Goal: Information Seeking & Learning: Learn about a topic

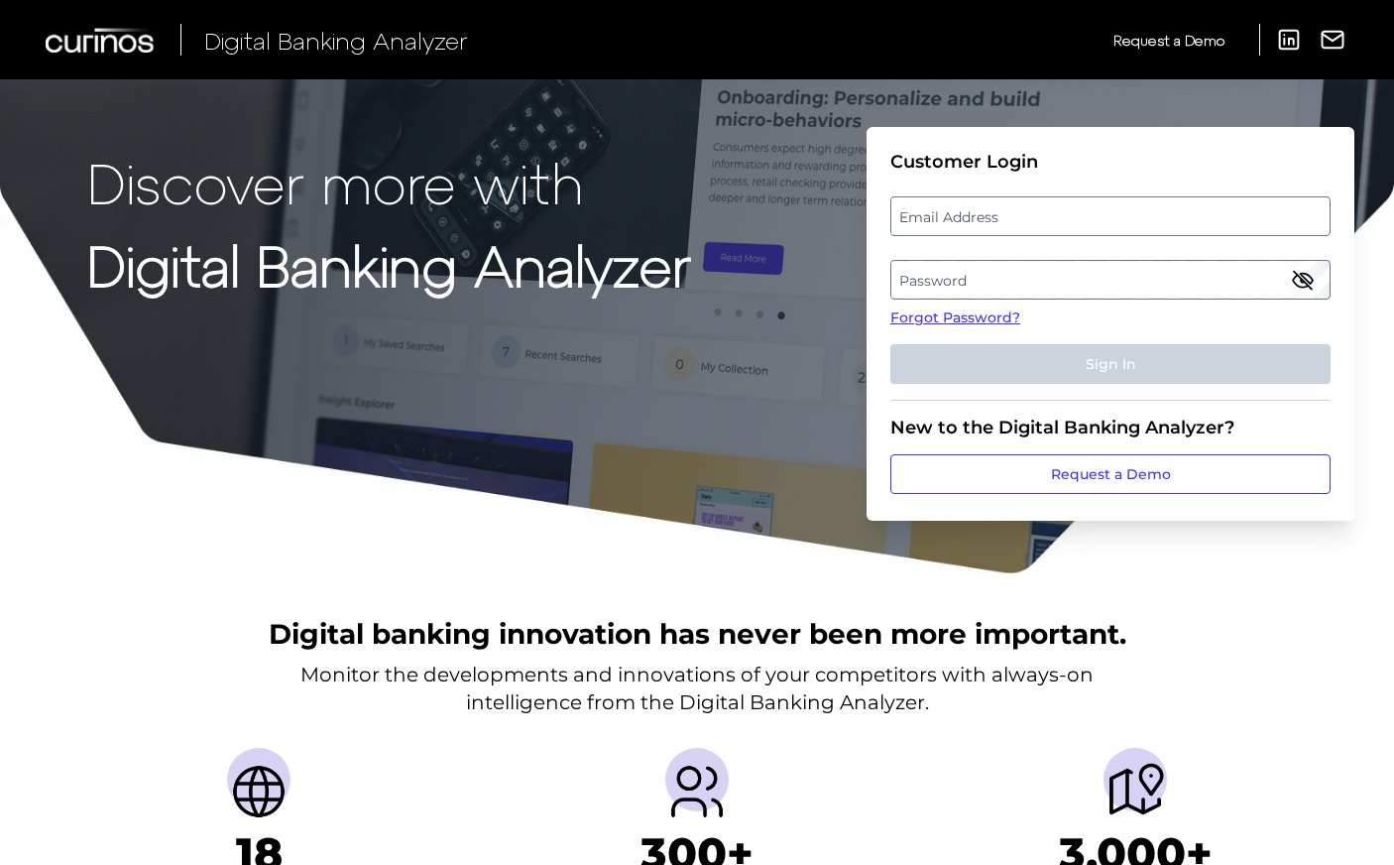
click at [993, 208] on label "Email Address" at bounding box center [1109, 216] width 437 height 36
click at [993, 208] on input "email" at bounding box center [1110, 216] width 440 height 40
type input "j"
type input "[PERSON_NAME][EMAIL_ADDRESS][DOMAIN_NAME]"
click at [1077, 274] on label "Password" at bounding box center [1109, 280] width 437 height 36
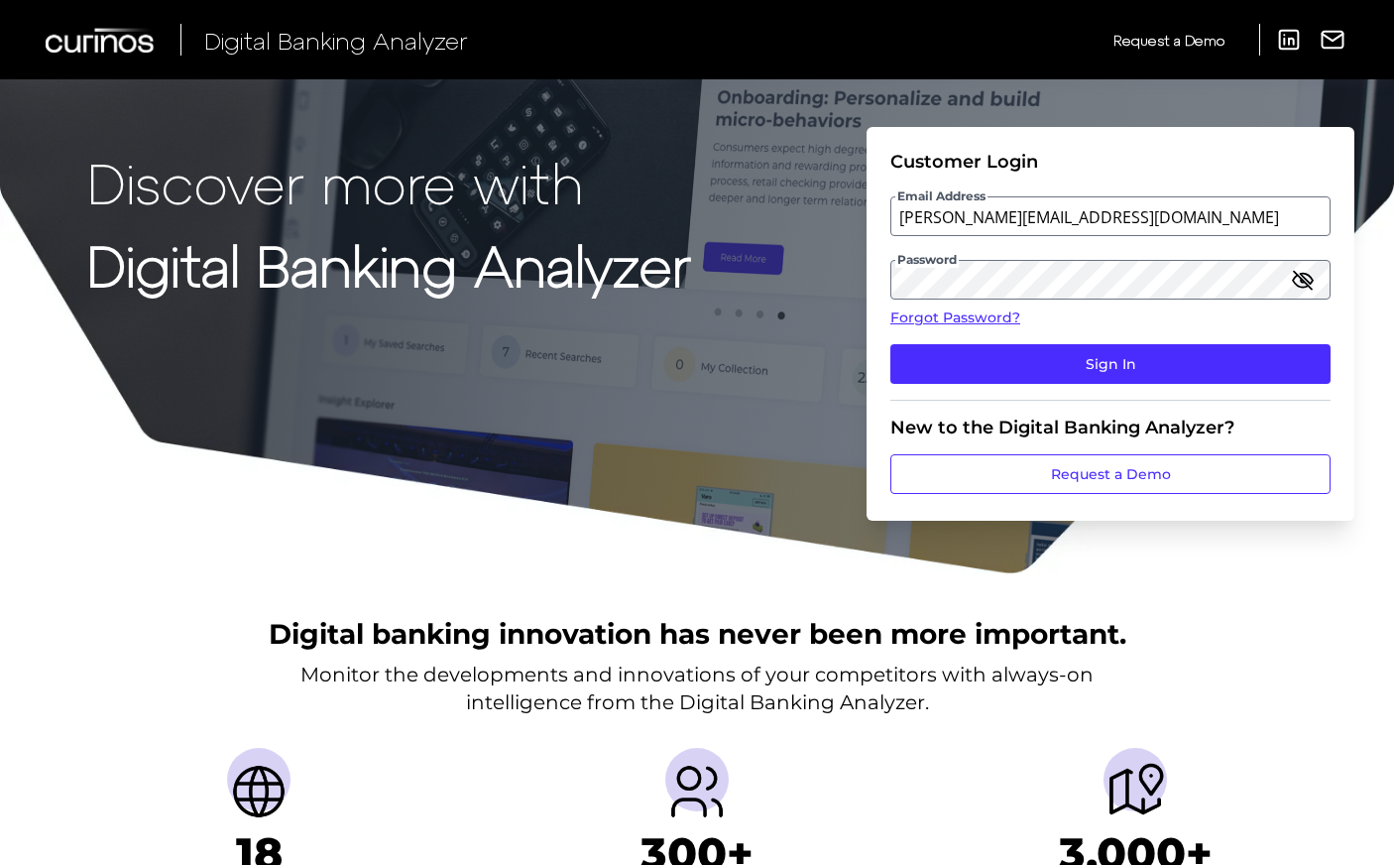
click at [1312, 287] on icon "button" at bounding box center [1303, 280] width 24 height 24
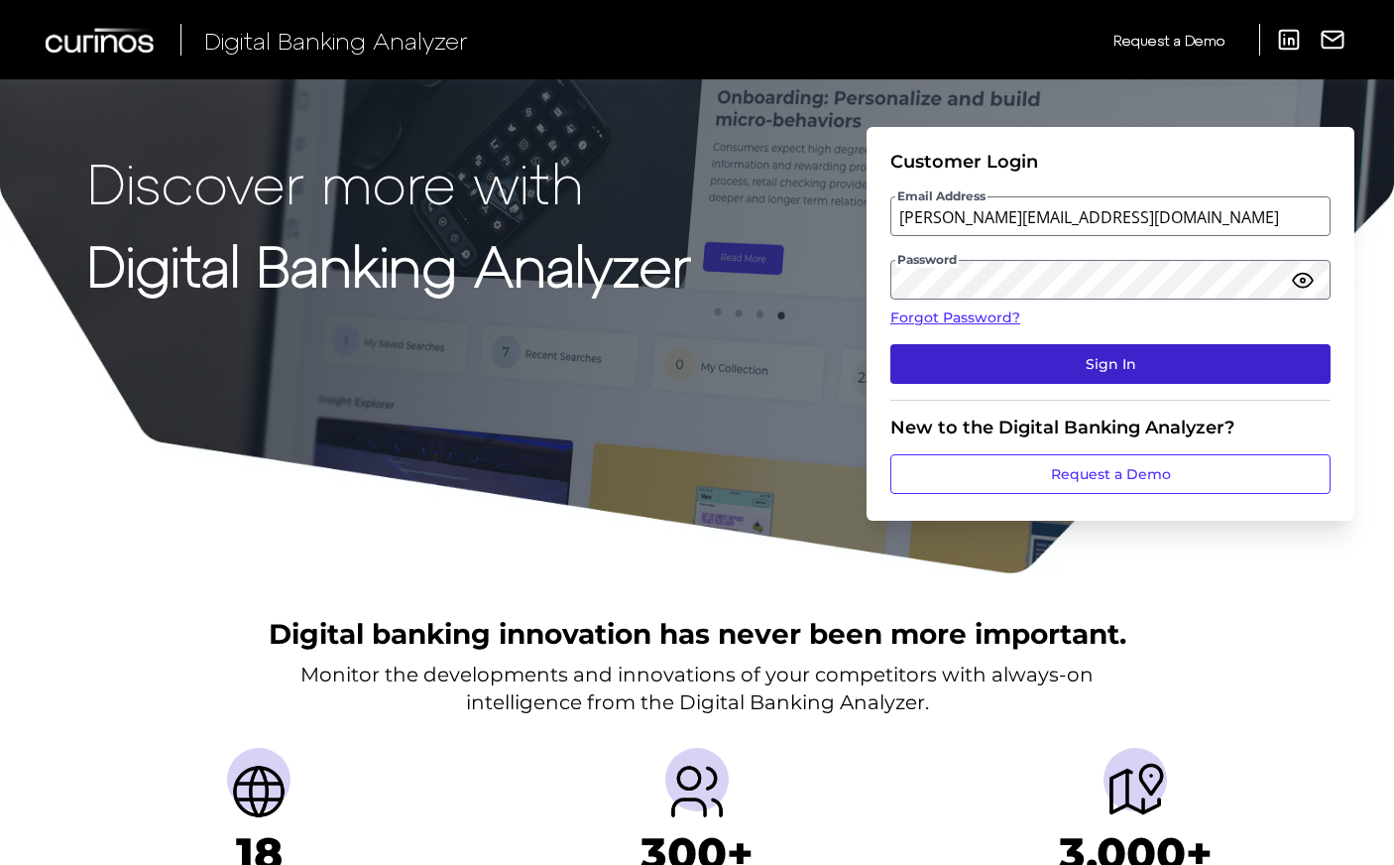
click at [1145, 356] on button "Sign In" at bounding box center [1110, 364] width 440 height 40
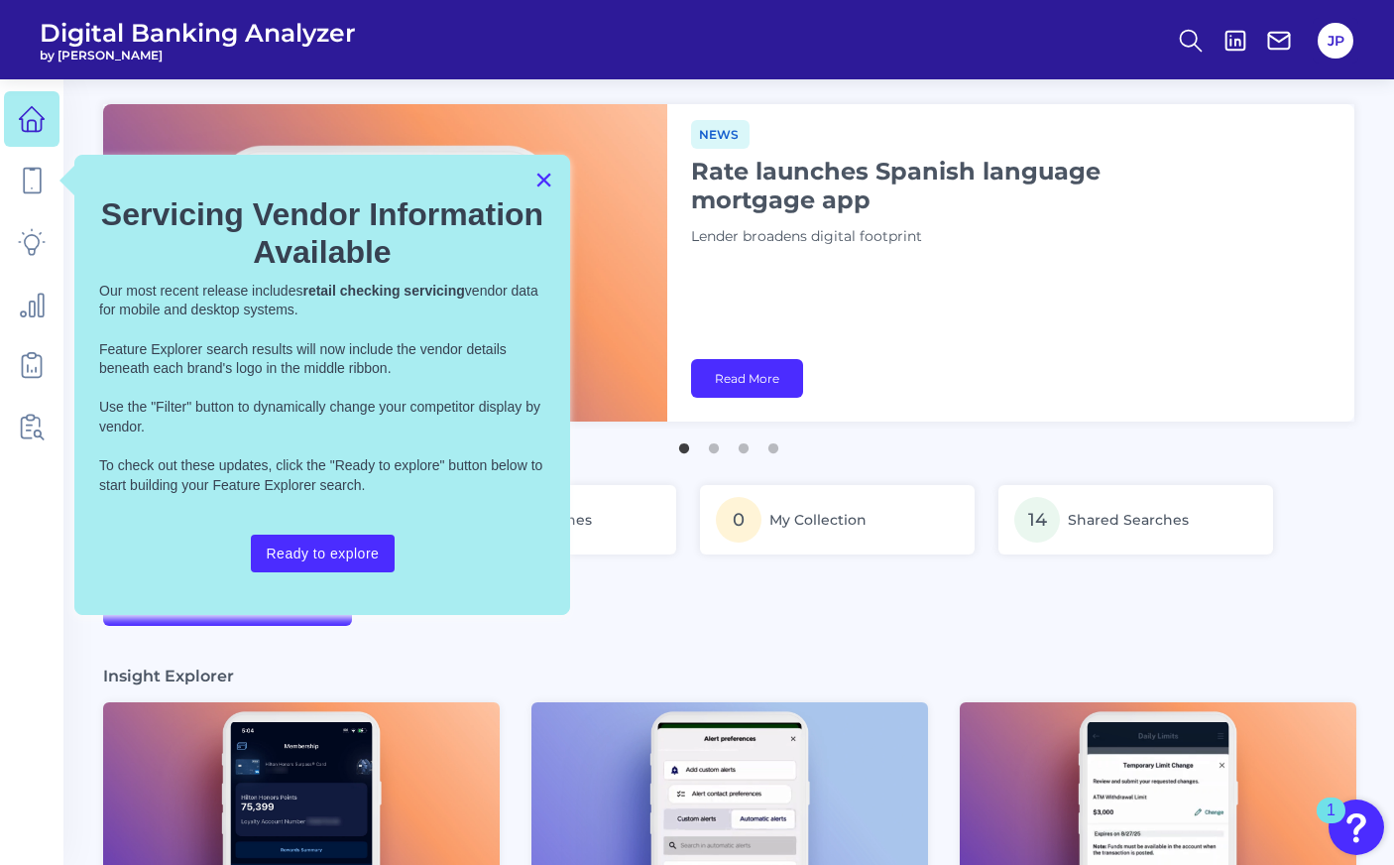
click at [548, 192] on button "×" at bounding box center [543, 180] width 19 height 32
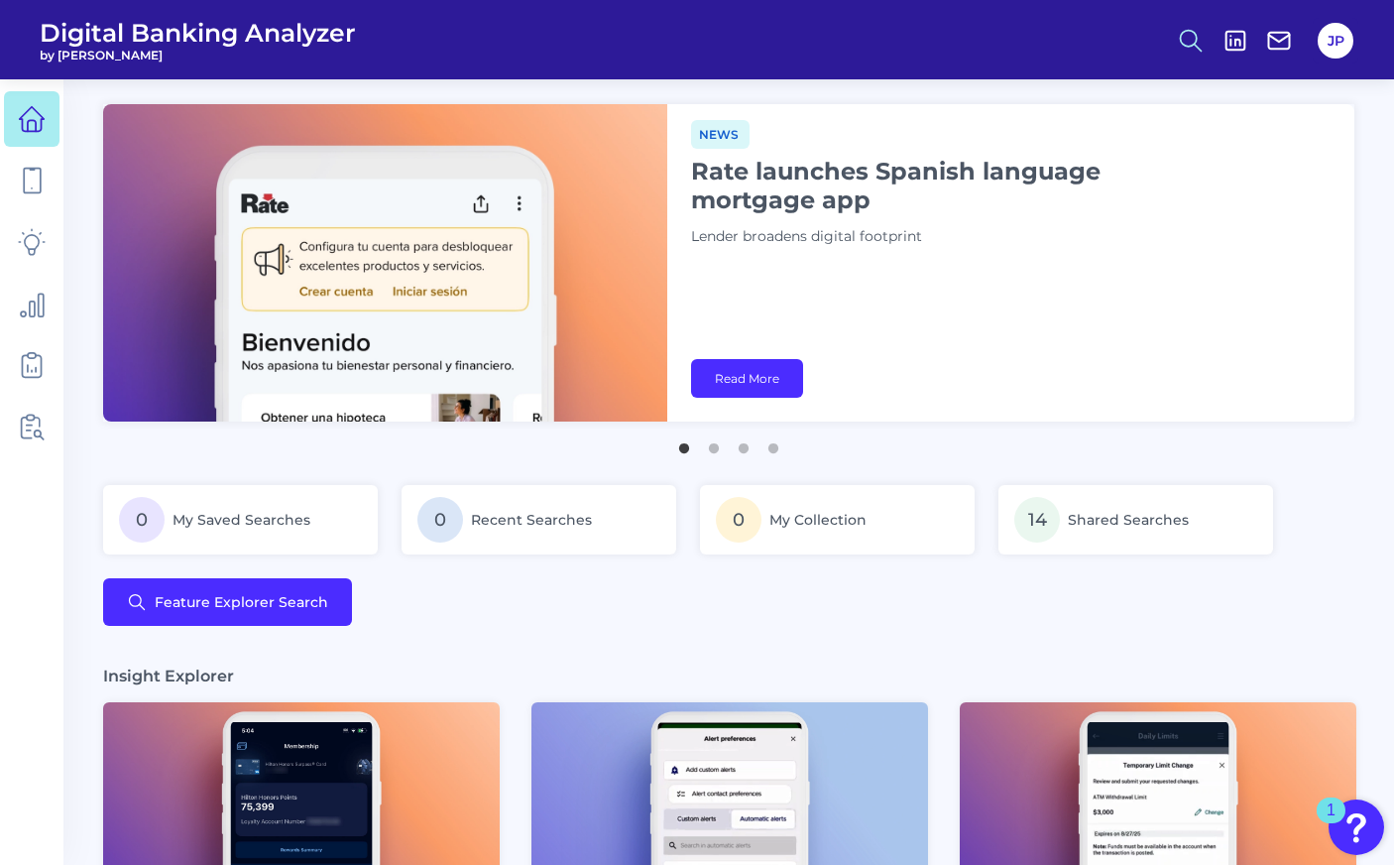
click at [1183, 34] on icon at bounding box center [1191, 41] width 28 height 28
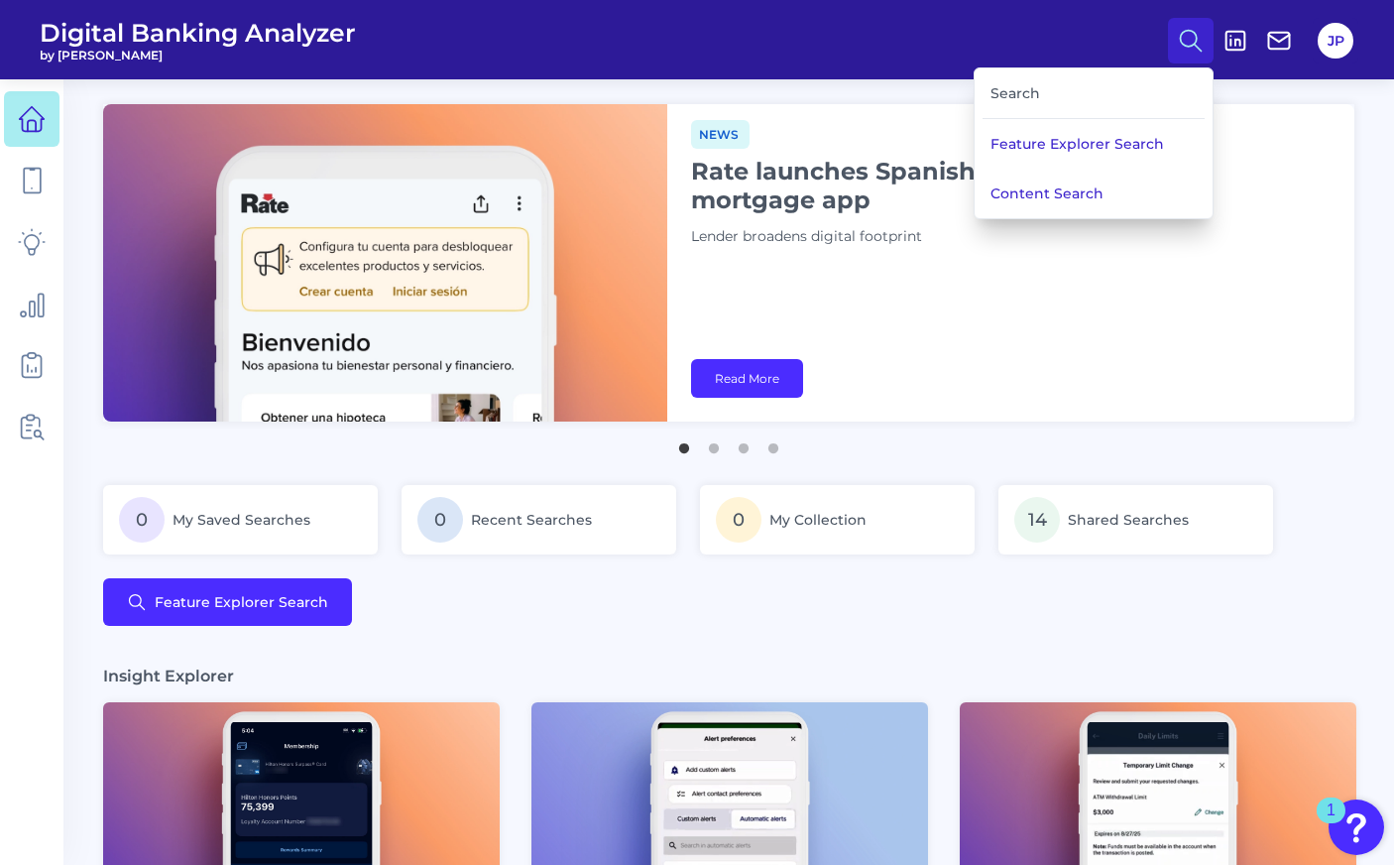
click at [1067, 92] on div "Search" at bounding box center [1093, 93] width 222 height 51
click at [1002, 97] on div "Search" at bounding box center [1093, 93] width 222 height 51
click at [39, 191] on icon at bounding box center [32, 181] width 28 height 28
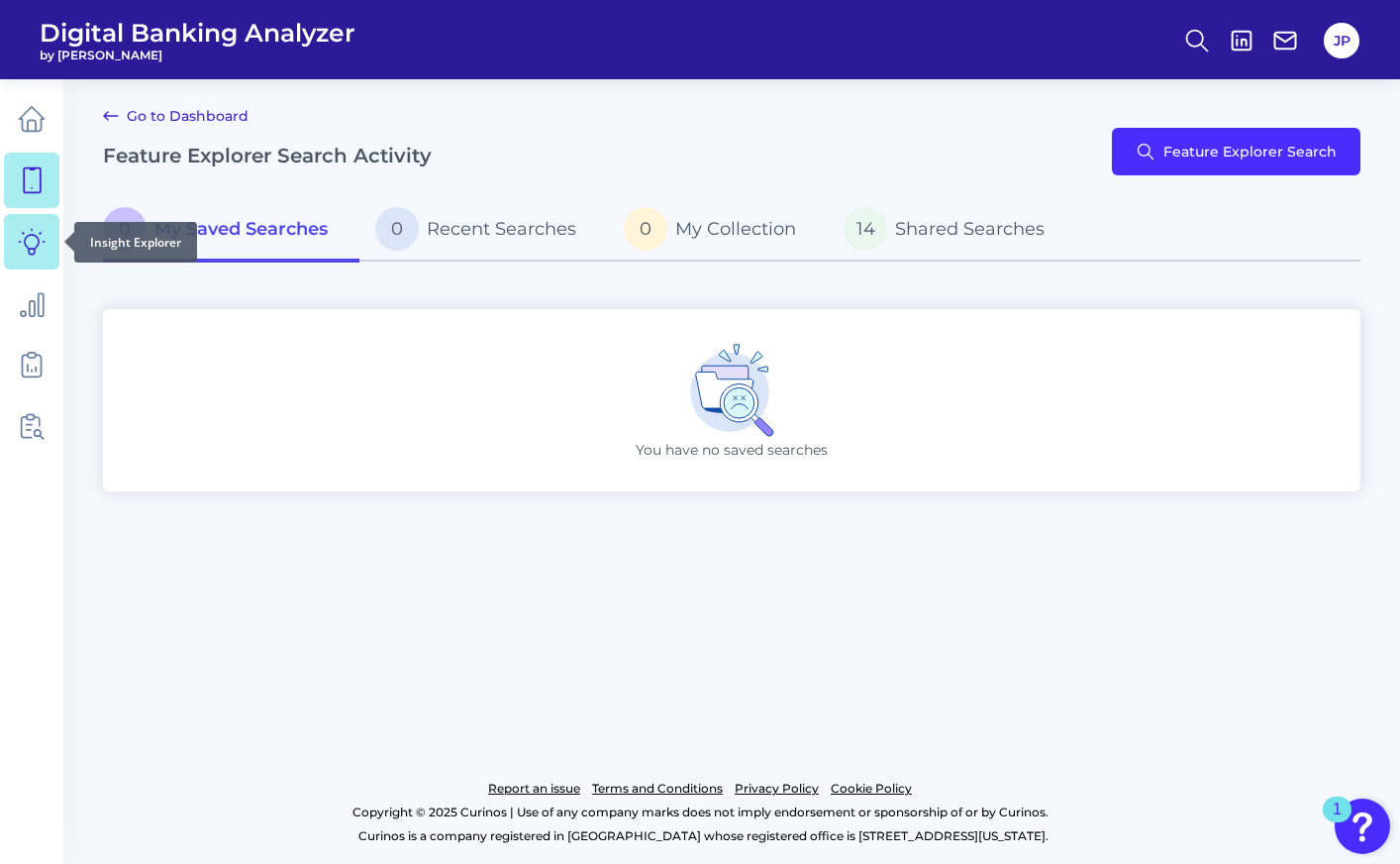
click at [32, 245] on icon at bounding box center [32, 242] width 28 height 28
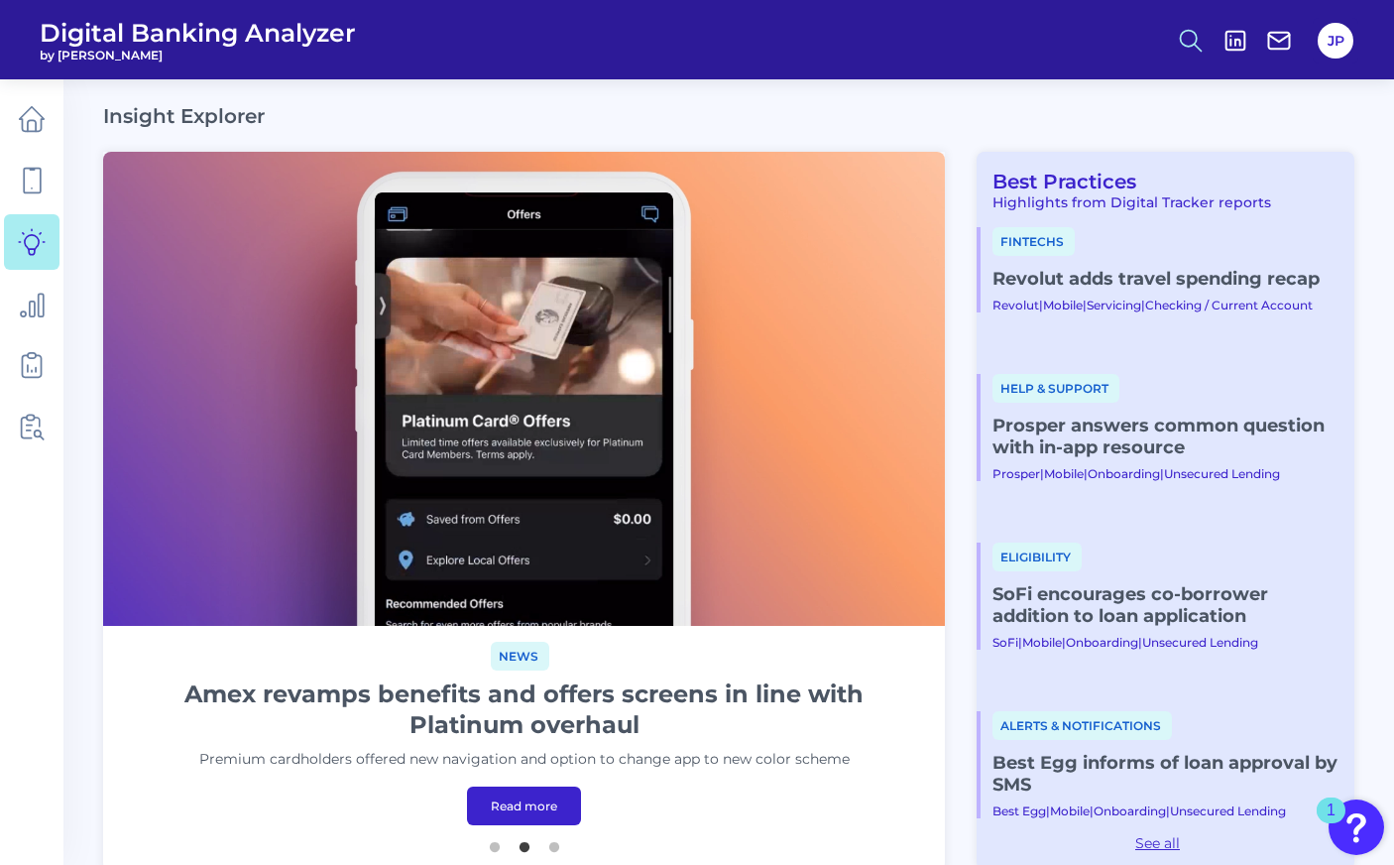
click at [1189, 45] on icon at bounding box center [1191, 41] width 28 height 28
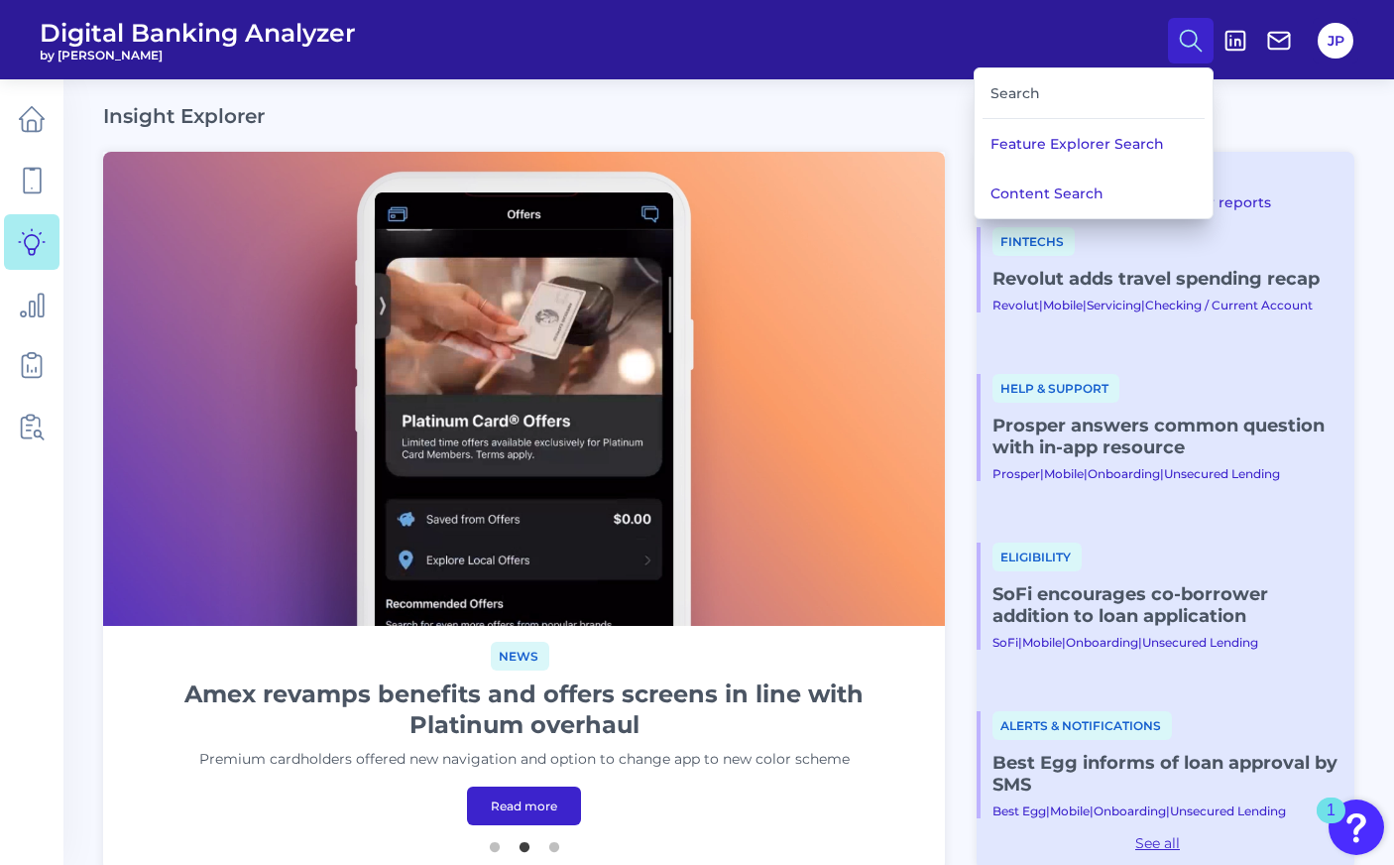
drag, startPoint x: 1105, startPoint y: 93, endPoint x: 1095, endPoint y: 105, distance: 15.5
click at [1095, 105] on div "Search" at bounding box center [1093, 93] width 222 height 51
click at [1024, 95] on div "Search" at bounding box center [1093, 93] width 222 height 51
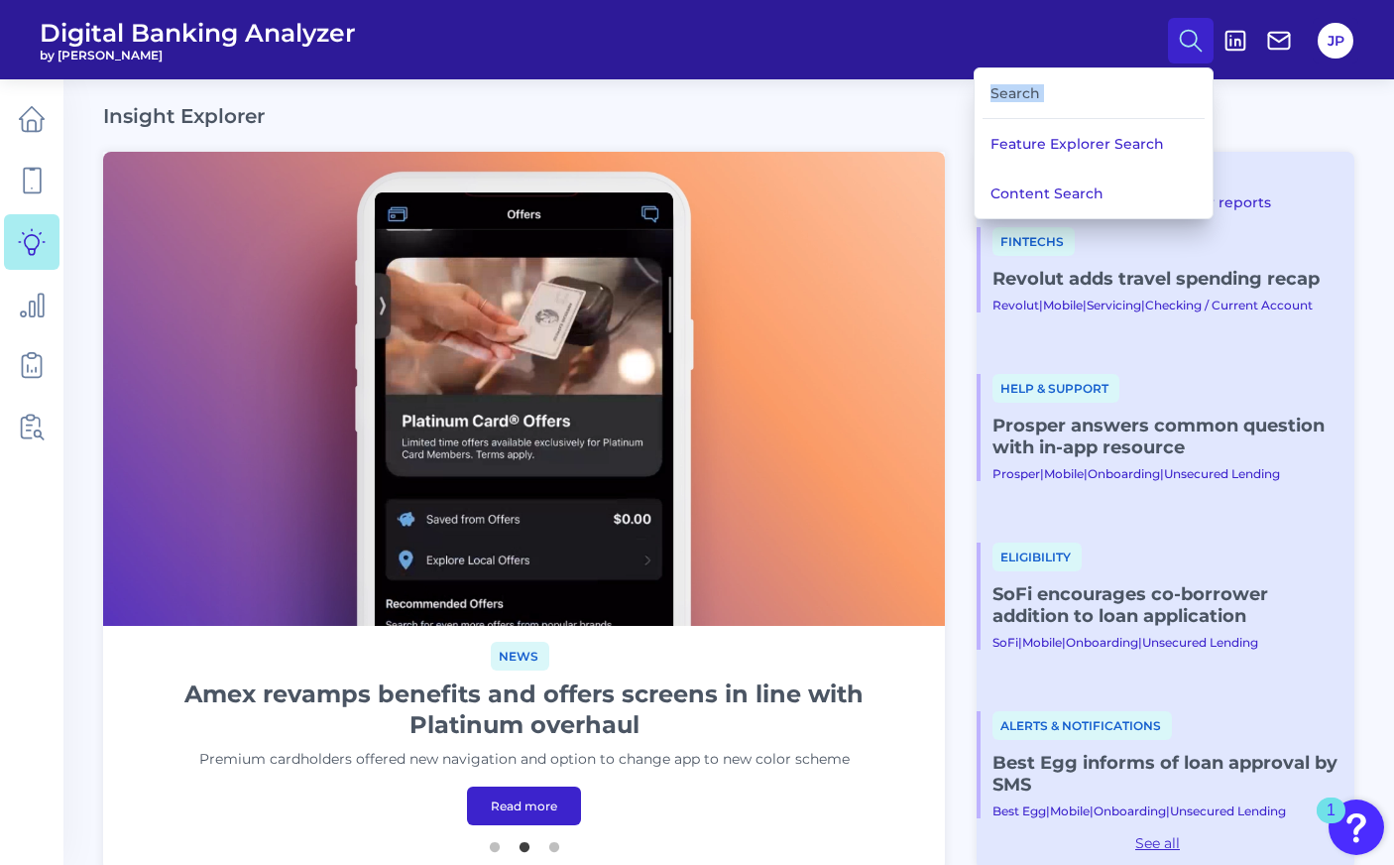
click at [1024, 95] on div "Search" at bounding box center [1093, 93] width 222 height 51
click at [1054, 178] on button "Content Search" at bounding box center [1094, 194] width 238 height 50
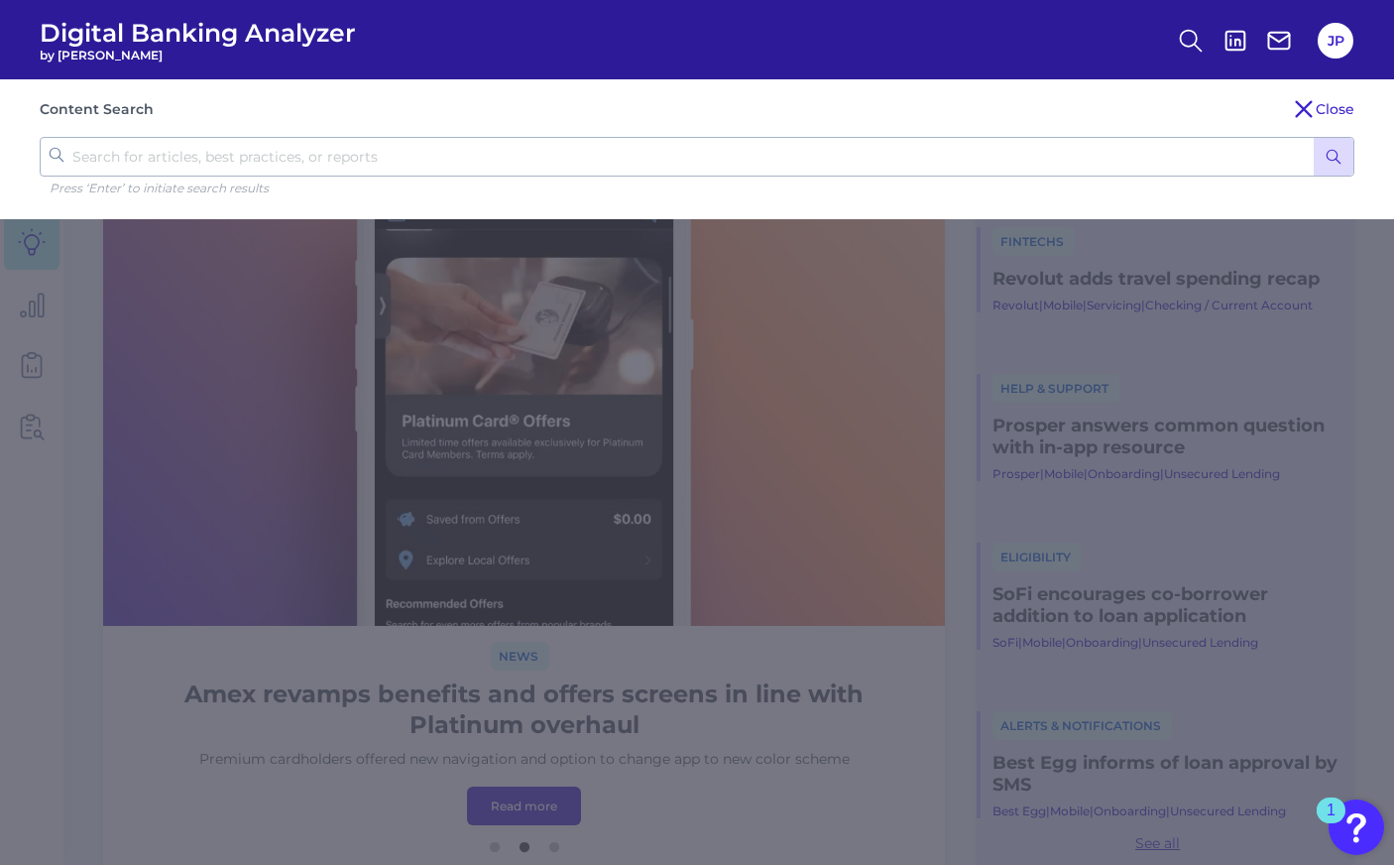
click at [905, 164] on input "text" at bounding box center [697, 157] width 1315 height 40
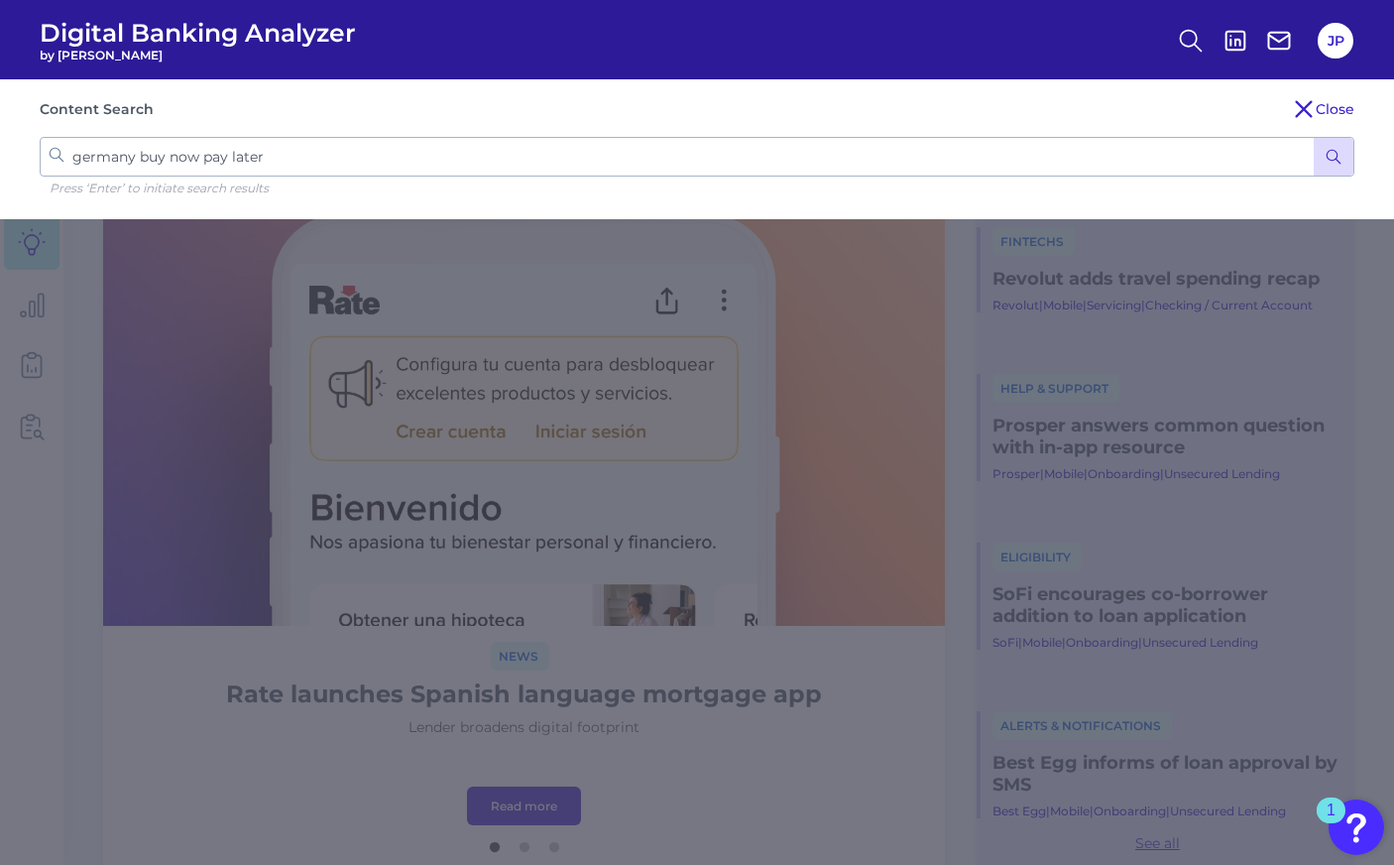
type input "germany buy now pay later]"
click button "submit" at bounding box center [1334, 157] width 40 height 38
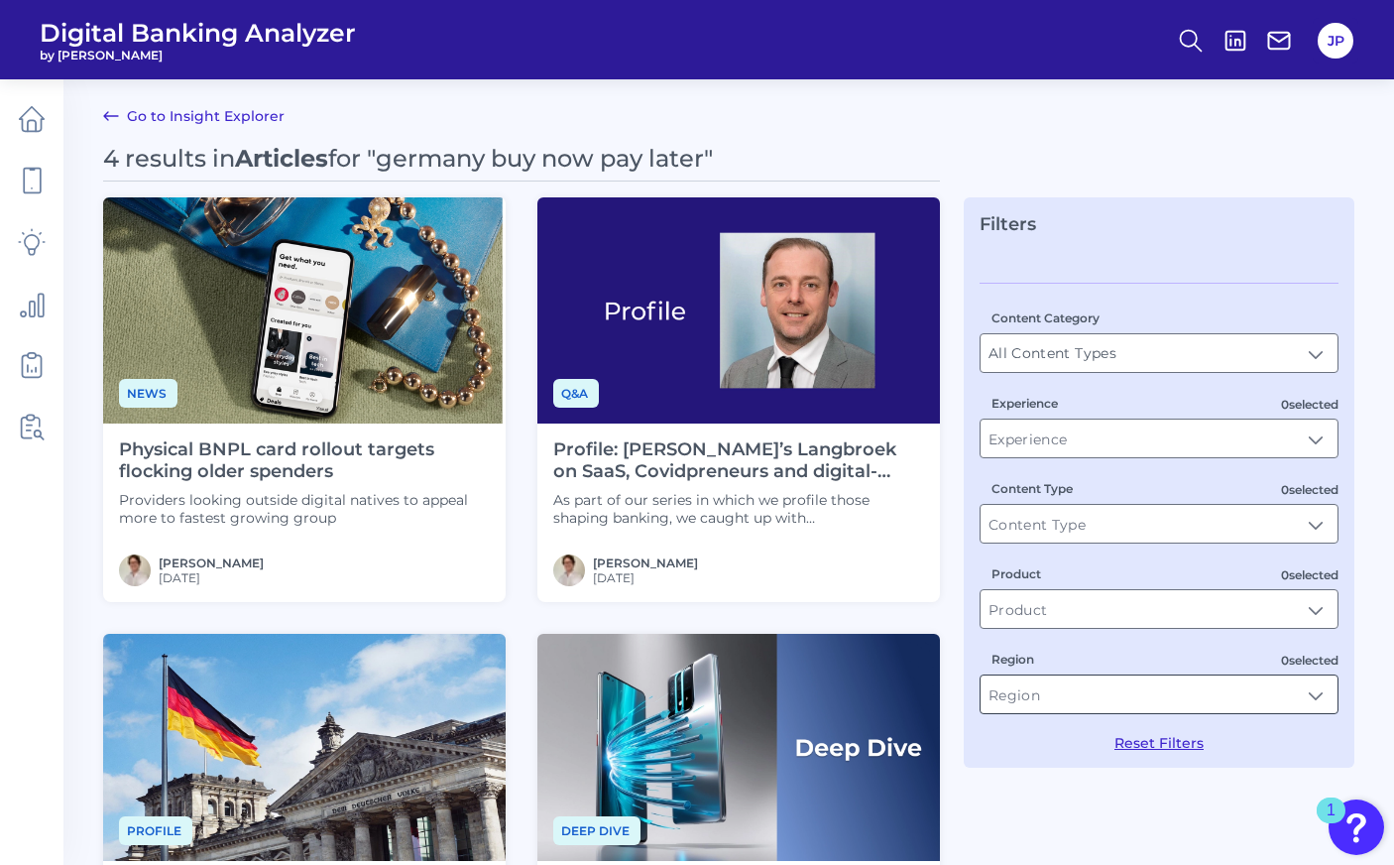
click at [1079, 677] on input "Region" at bounding box center [1158, 694] width 357 height 38
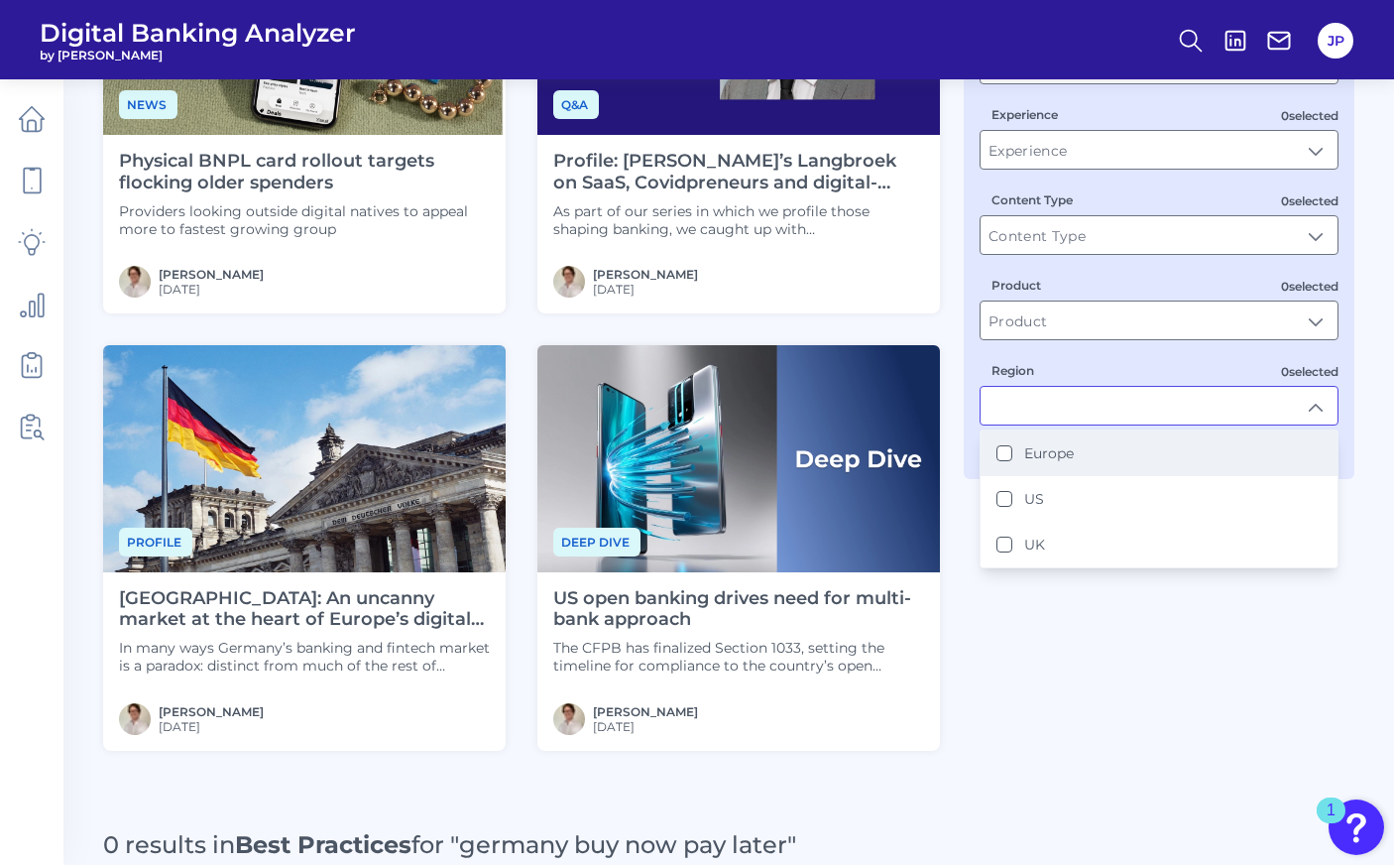
click at [1077, 460] on li "Europe" at bounding box center [1158, 453] width 357 height 46
type input "Europe"
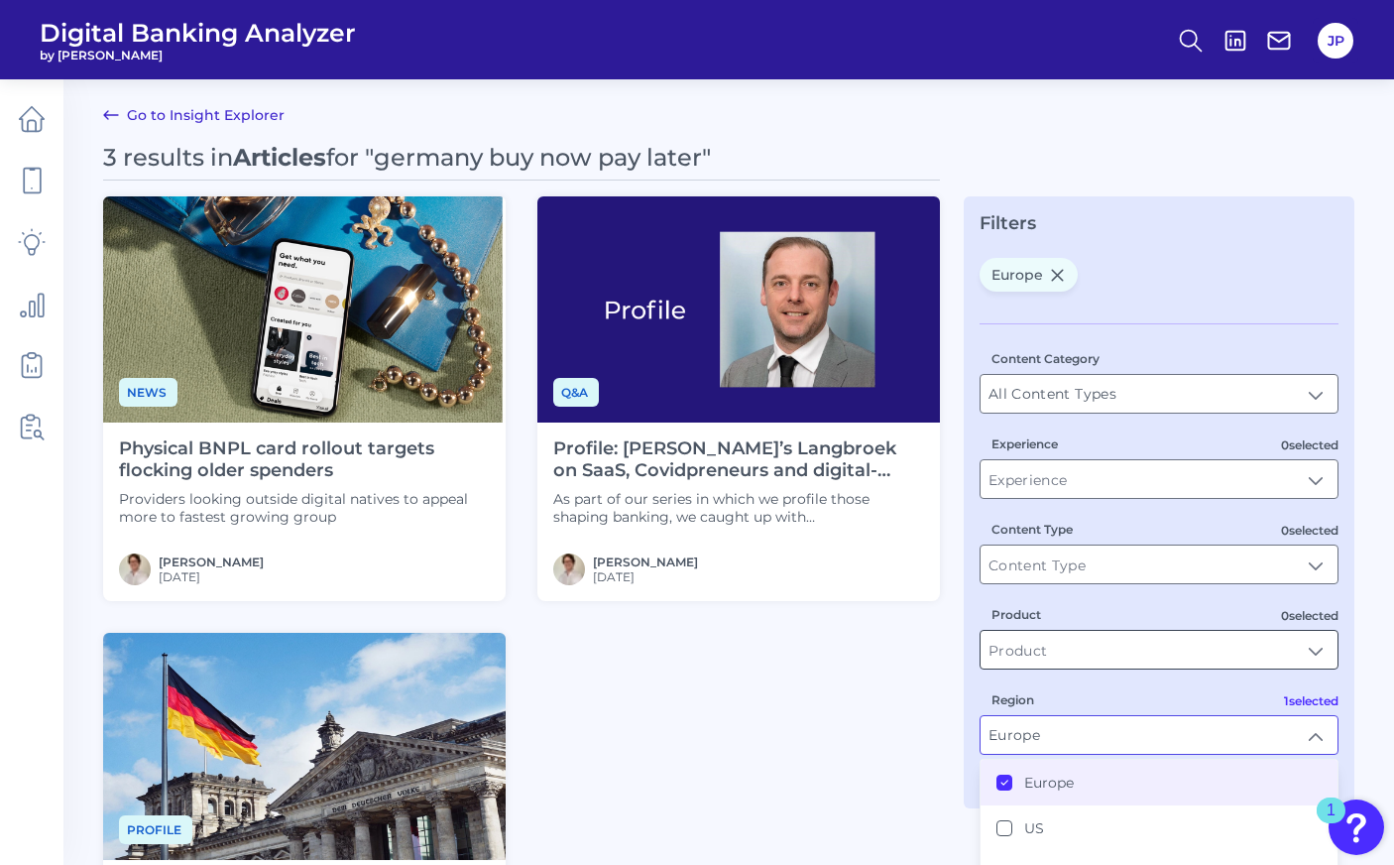
drag, startPoint x: 1067, startPoint y: 644, endPoint x: 1065, endPoint y: 656, distance: 12.1
click at [1065, 656] on input "Product" at bounding box center [1158, 650] width 357 height 38
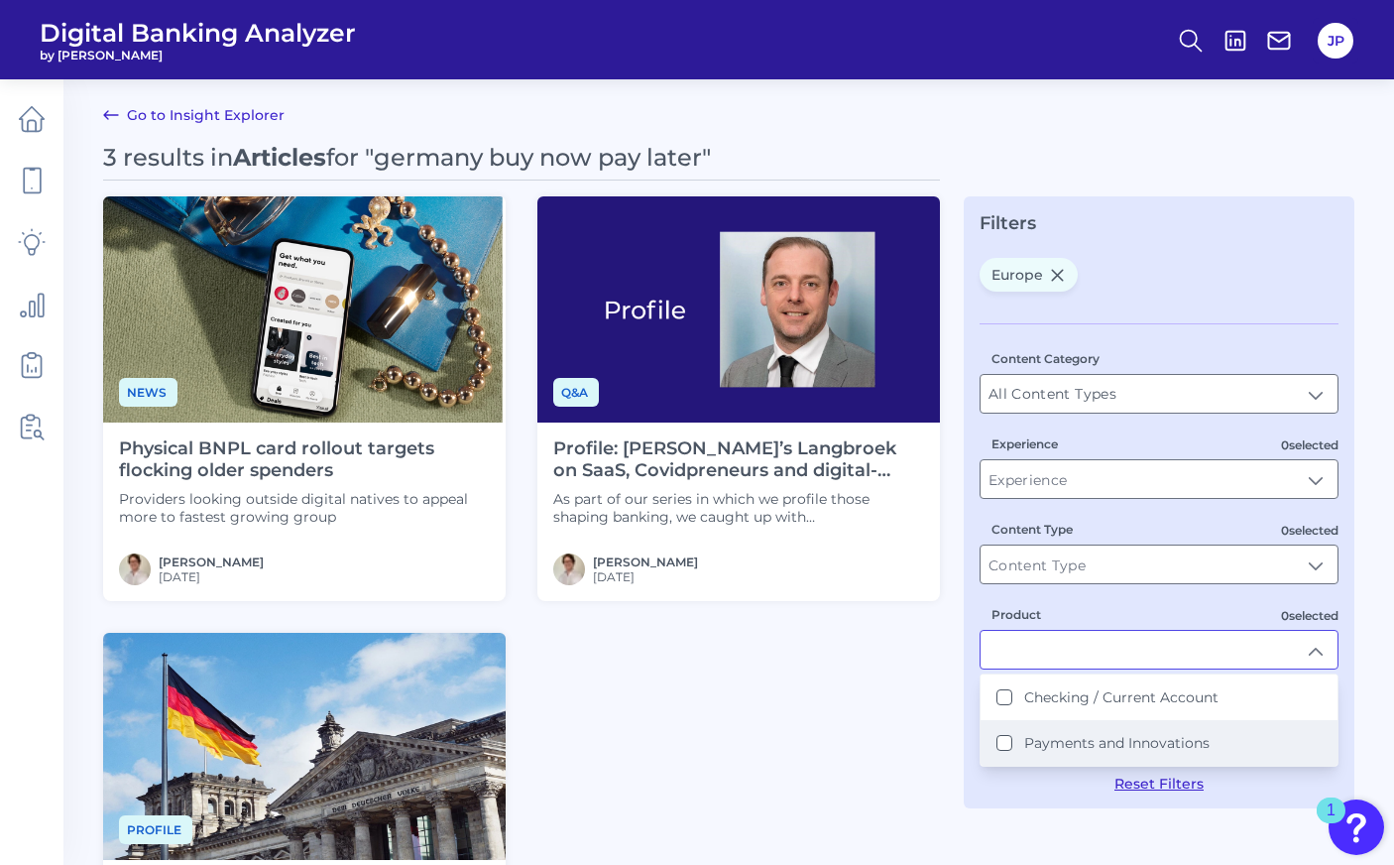
click at [1059, 727] on li "Payments and Innovations" at bounding box center [1158, 743] width 357 height 46
type input "Payments and Innovations"
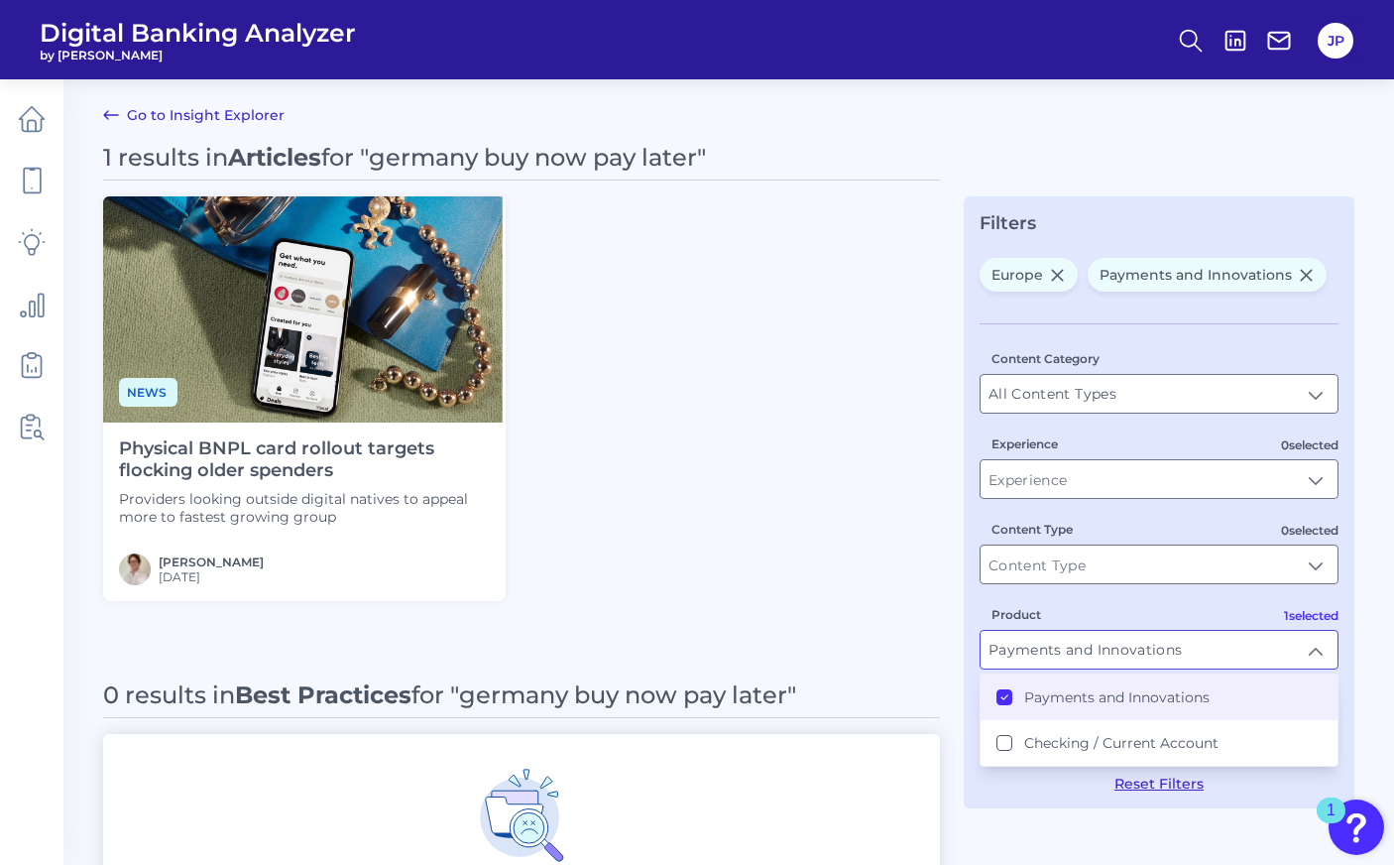
click at [1069, 642] on input "Payments and Innovations" at bounding box center [1158, 650] width 357 height 38
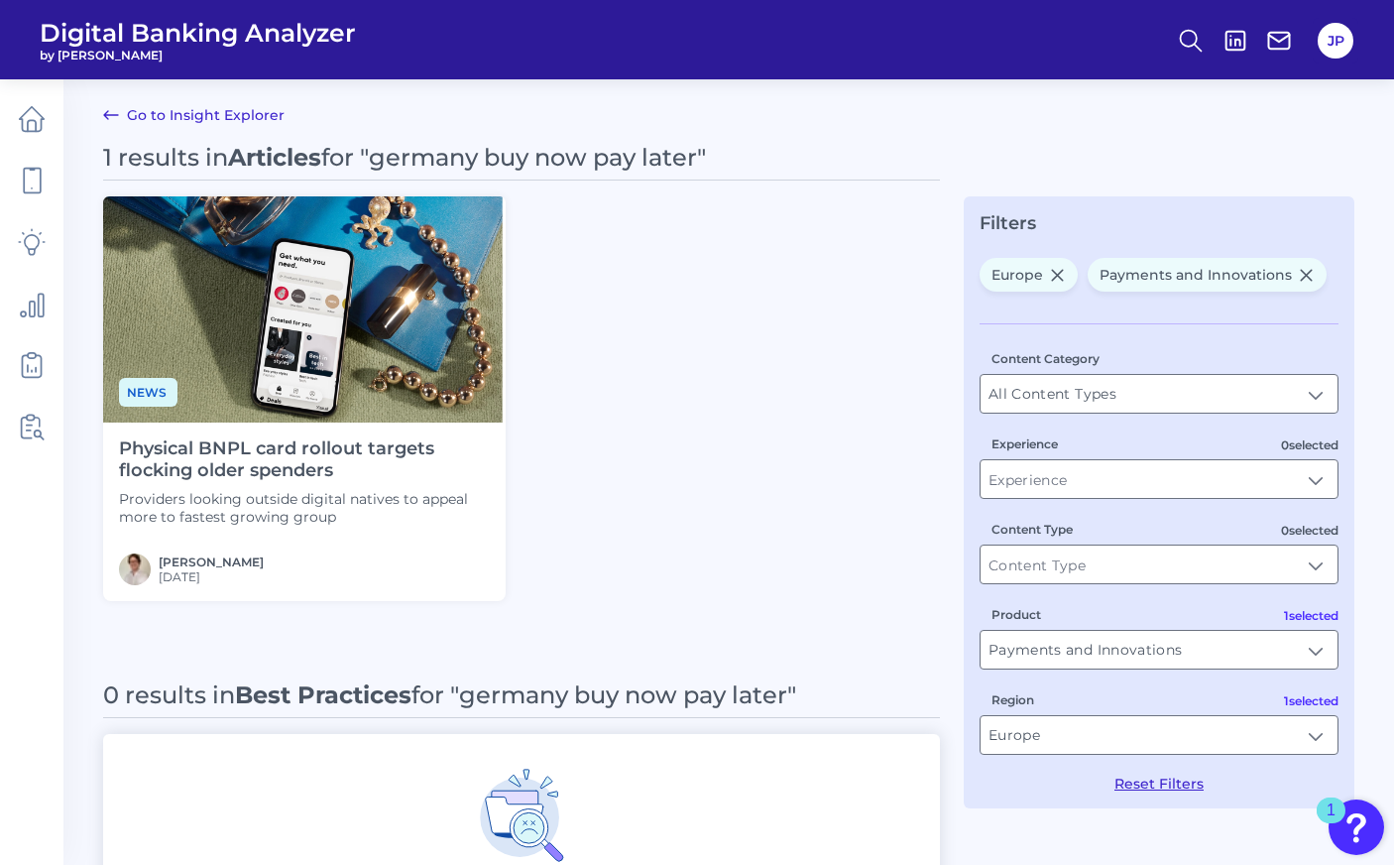
click at [1316, 623] on div "Product Payments and Innovations Payments and Innovations" at bounding box center [1159, 636] width 359 height 65
click at [1306, 273] on icon at bounding box center [1306, 275] width 17 height 17
click at [1306, 273] on icon at bounding box center [1306, 276] width 17 height 17
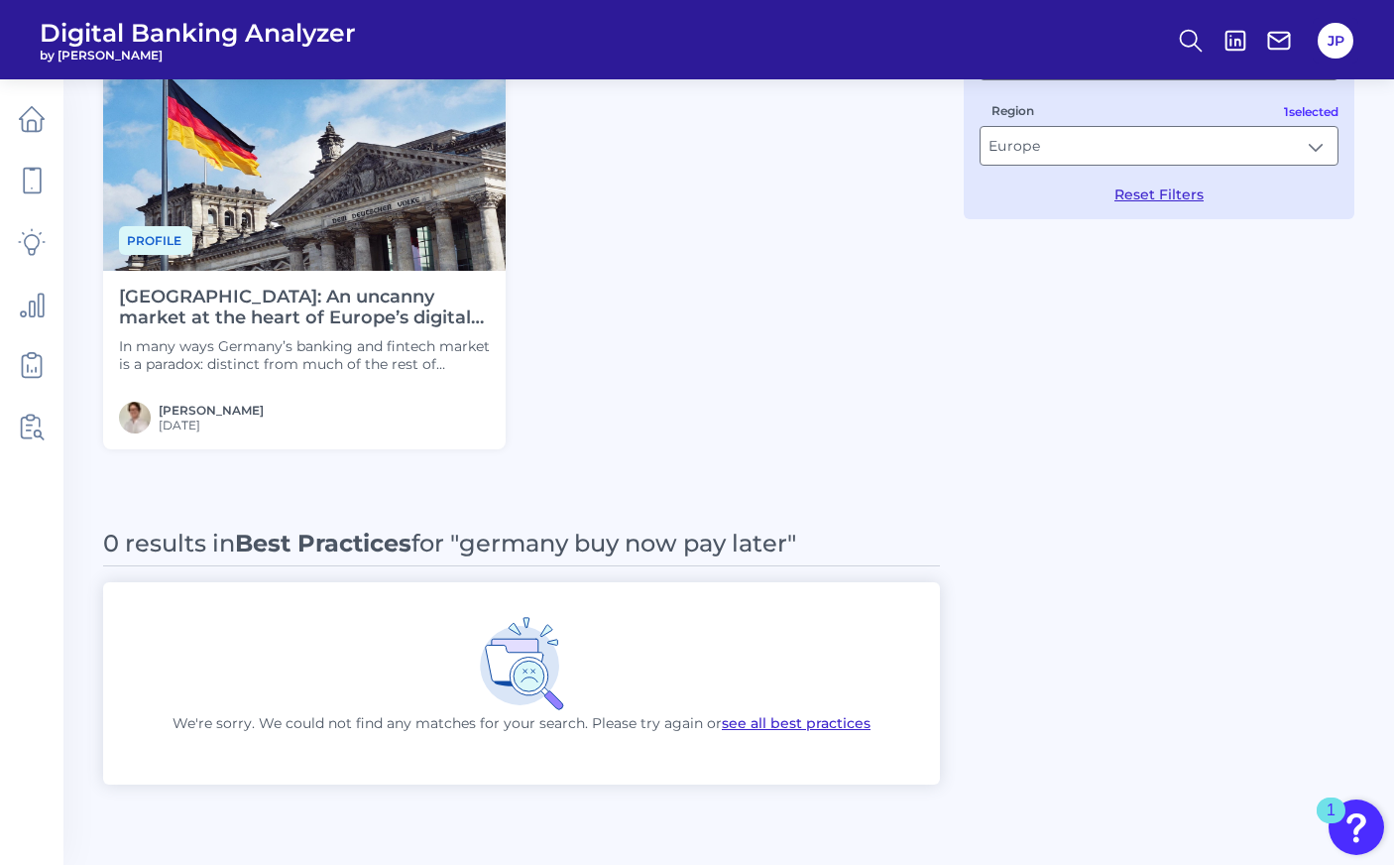
scroll to position [601, 0]
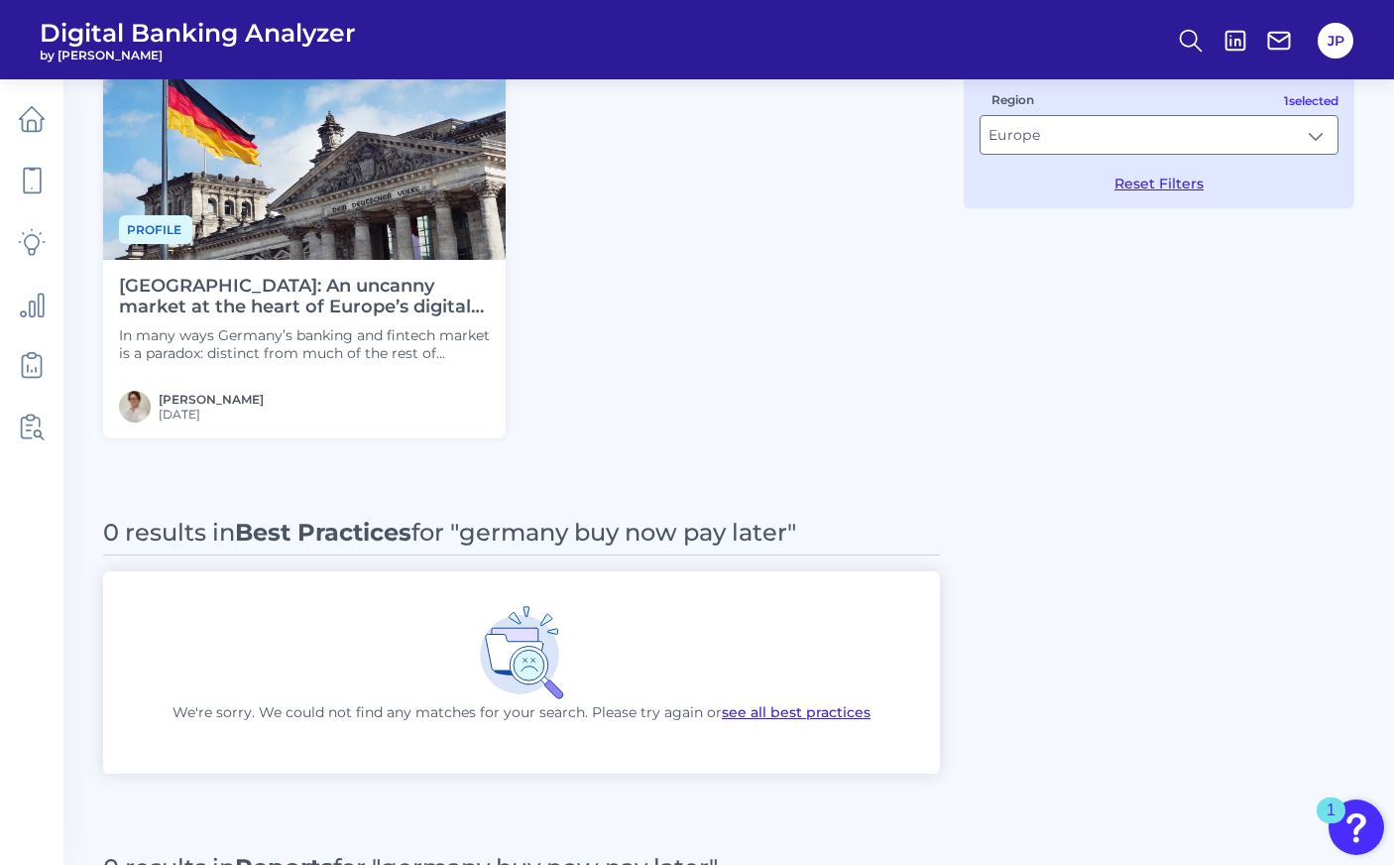
click at [745, 711] on button "see all best practices" at bounding box center [796, 712] width 149 height 20
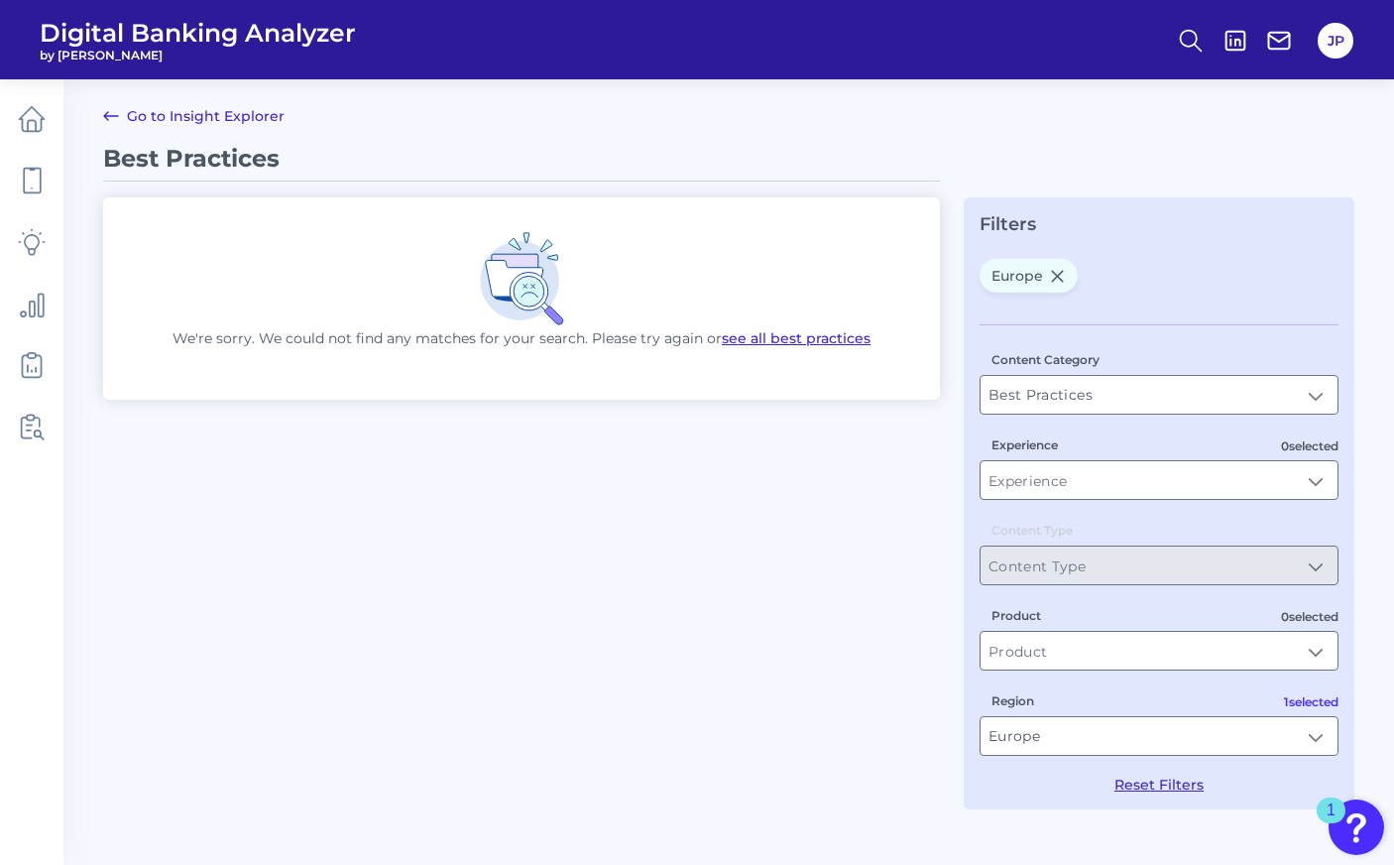
scroll to position [0, 0]
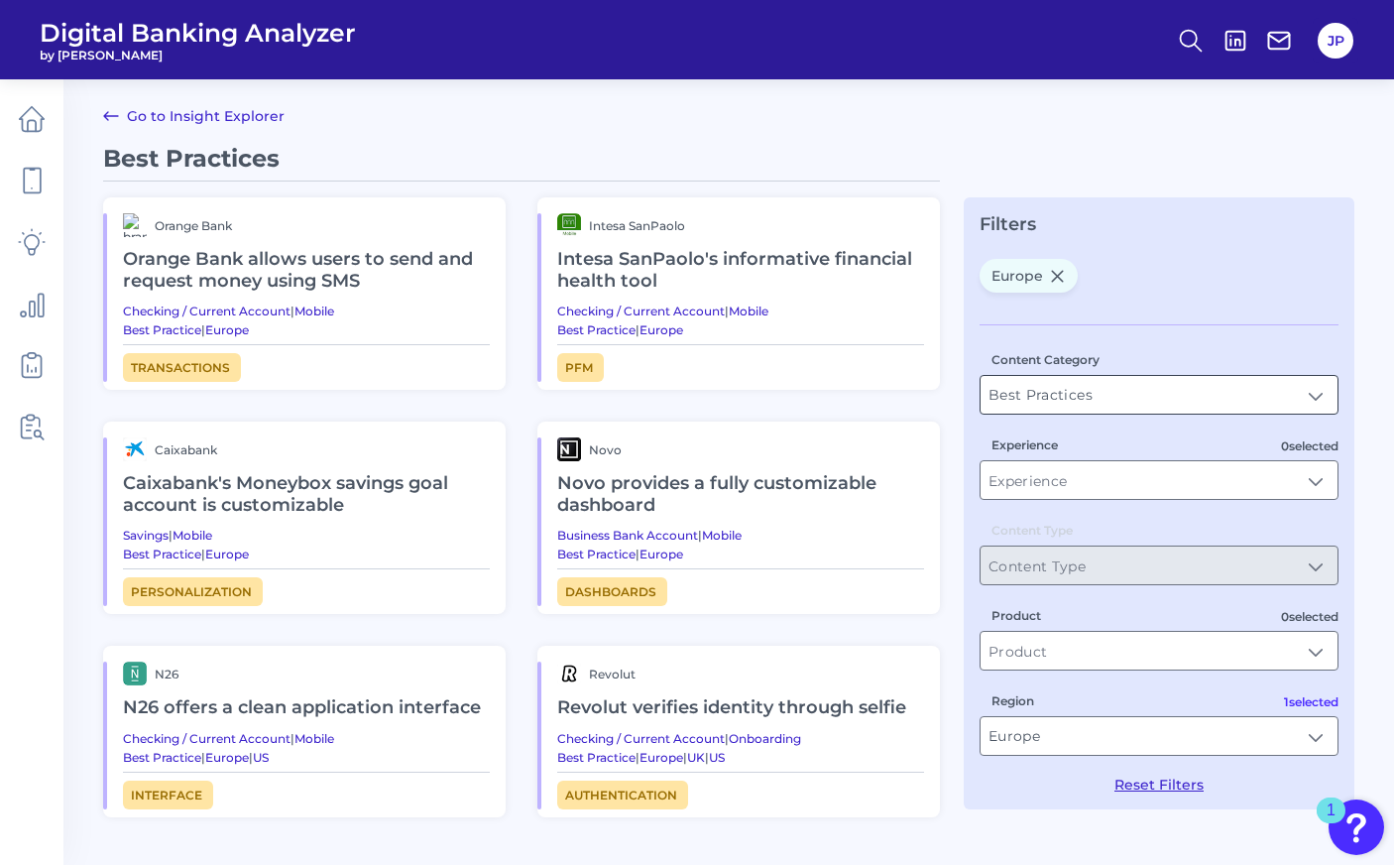
click at [1010, 412] on input "Best Practices" at bounding box center [1158, 395] width 357 height 38
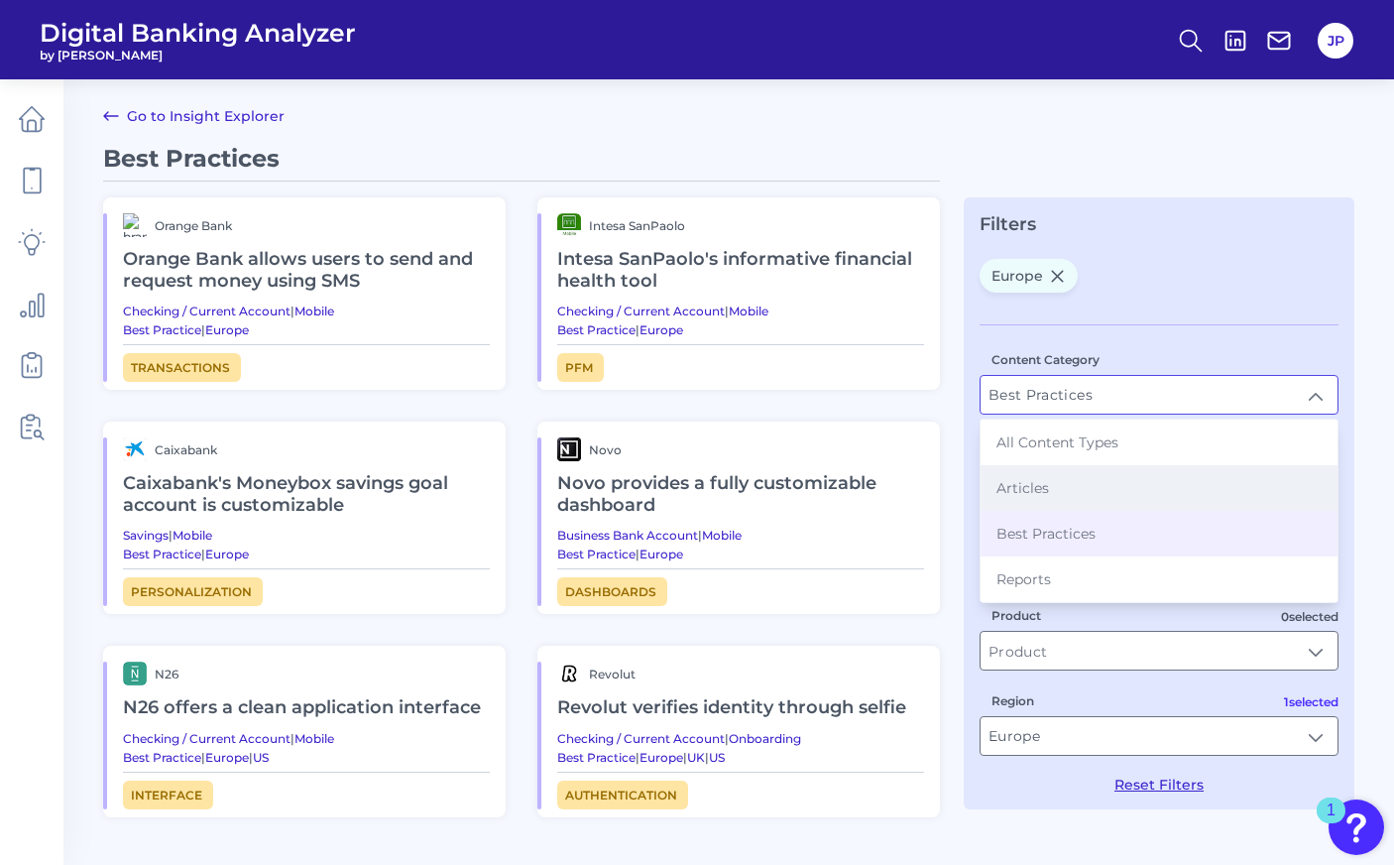
click at [1017, 490] on span "Articles" at bounding box center [1022, 488] width 53 height 18
type input "Articles"
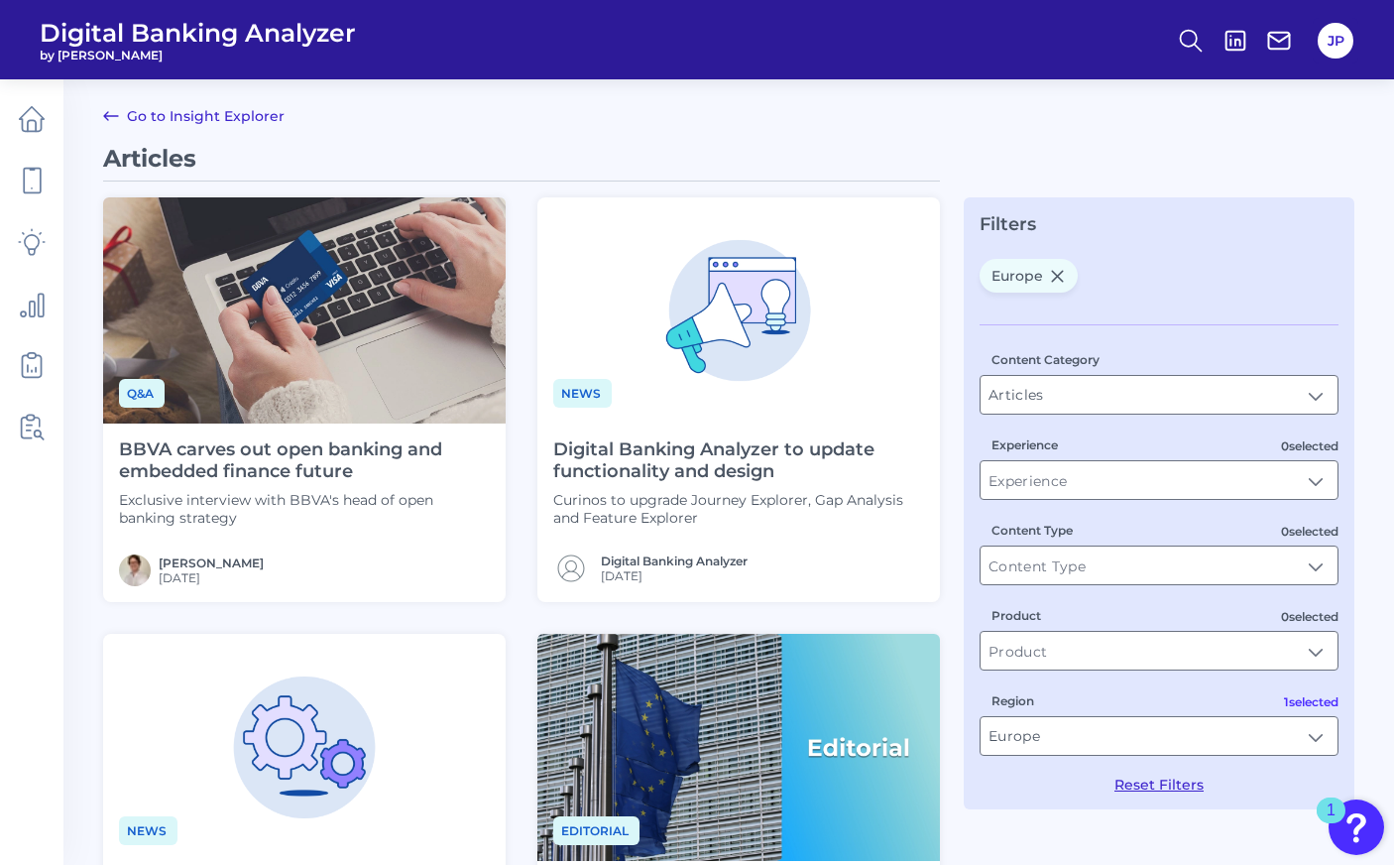
click at [1017, 488] on input "Experience" at bounding box center [1158, 480] width 357 height 38
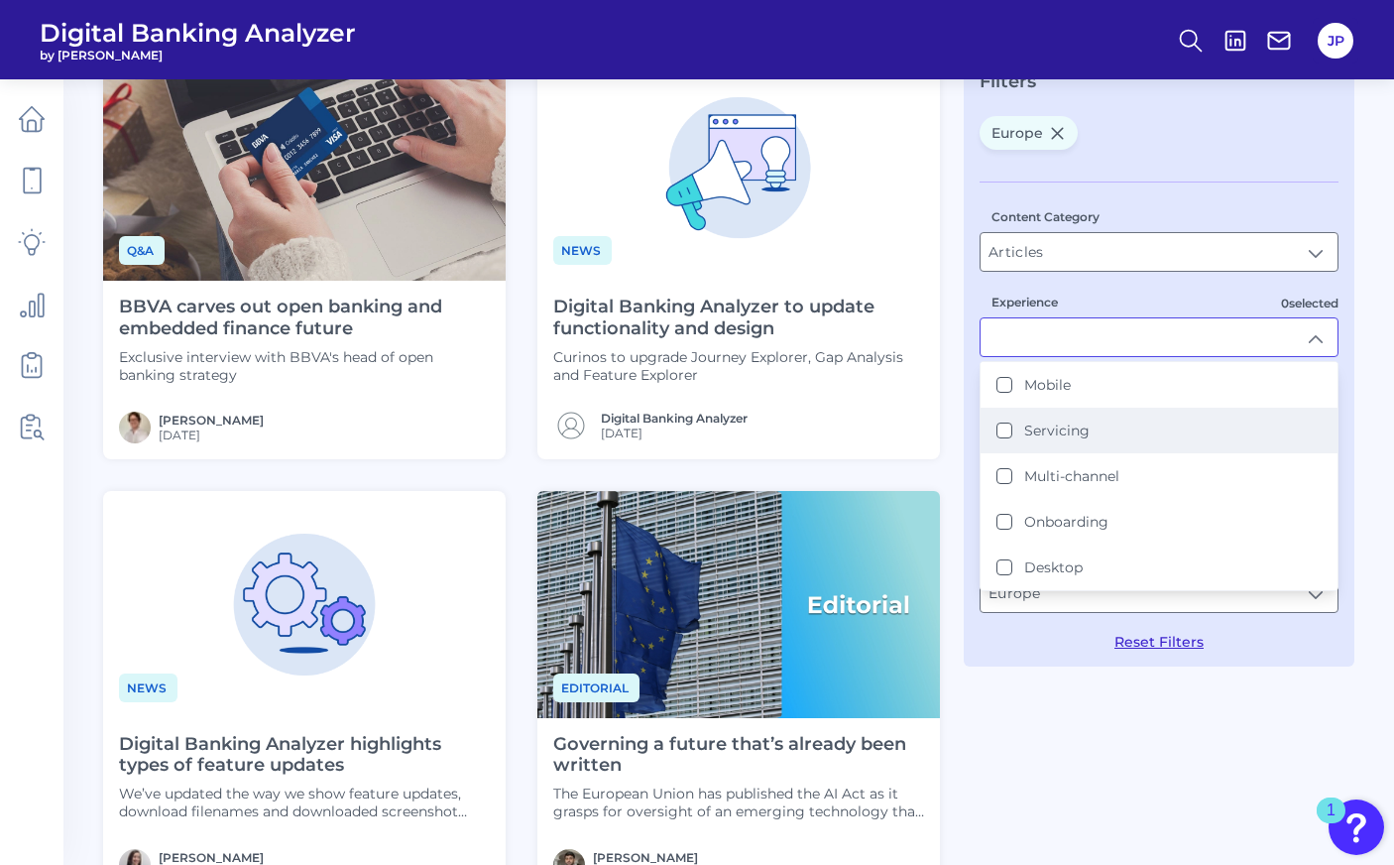
scroll to position [145, 0]
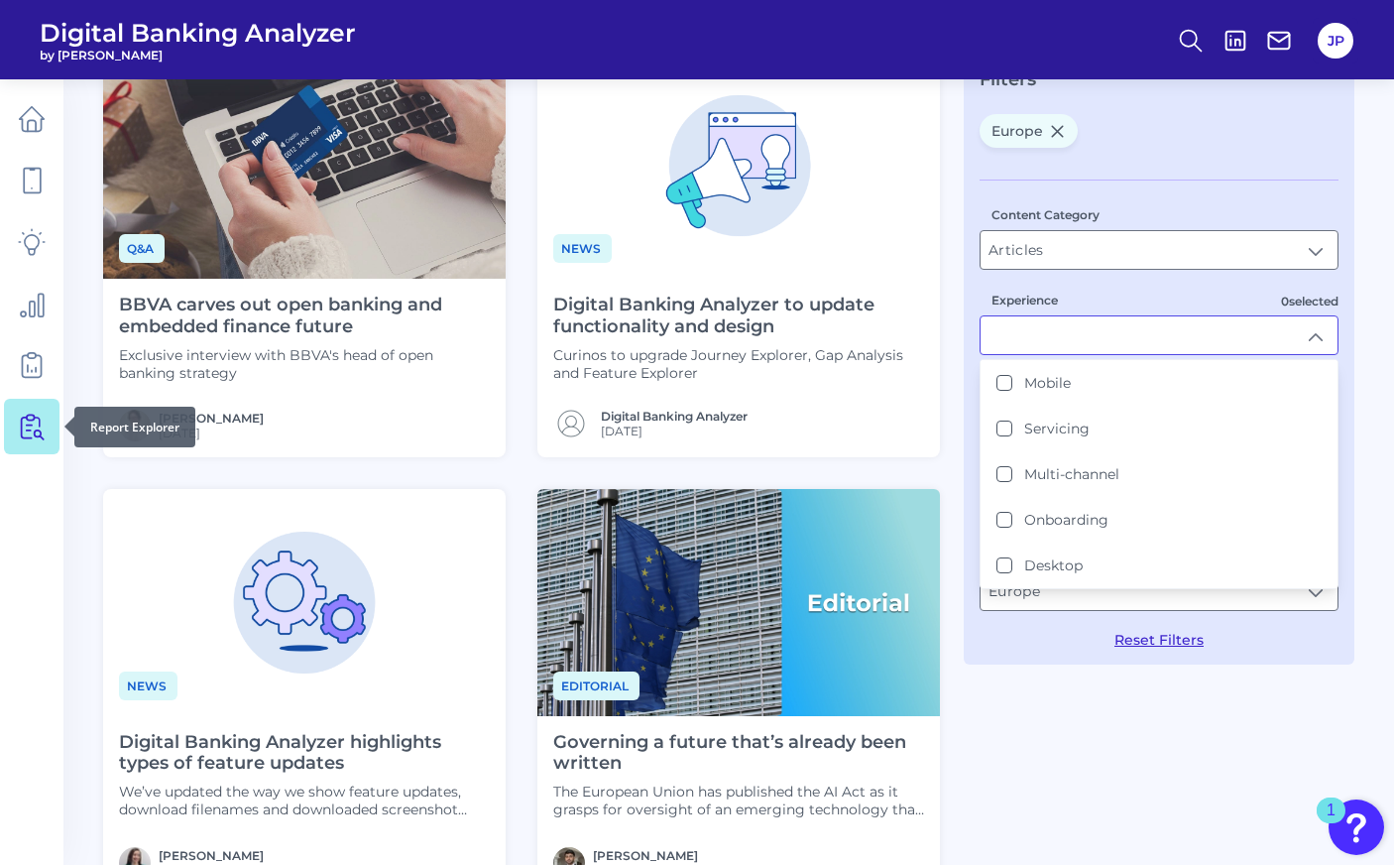
click at [18, 417] on icon at bounding box center [32, 426] width 28 height 28
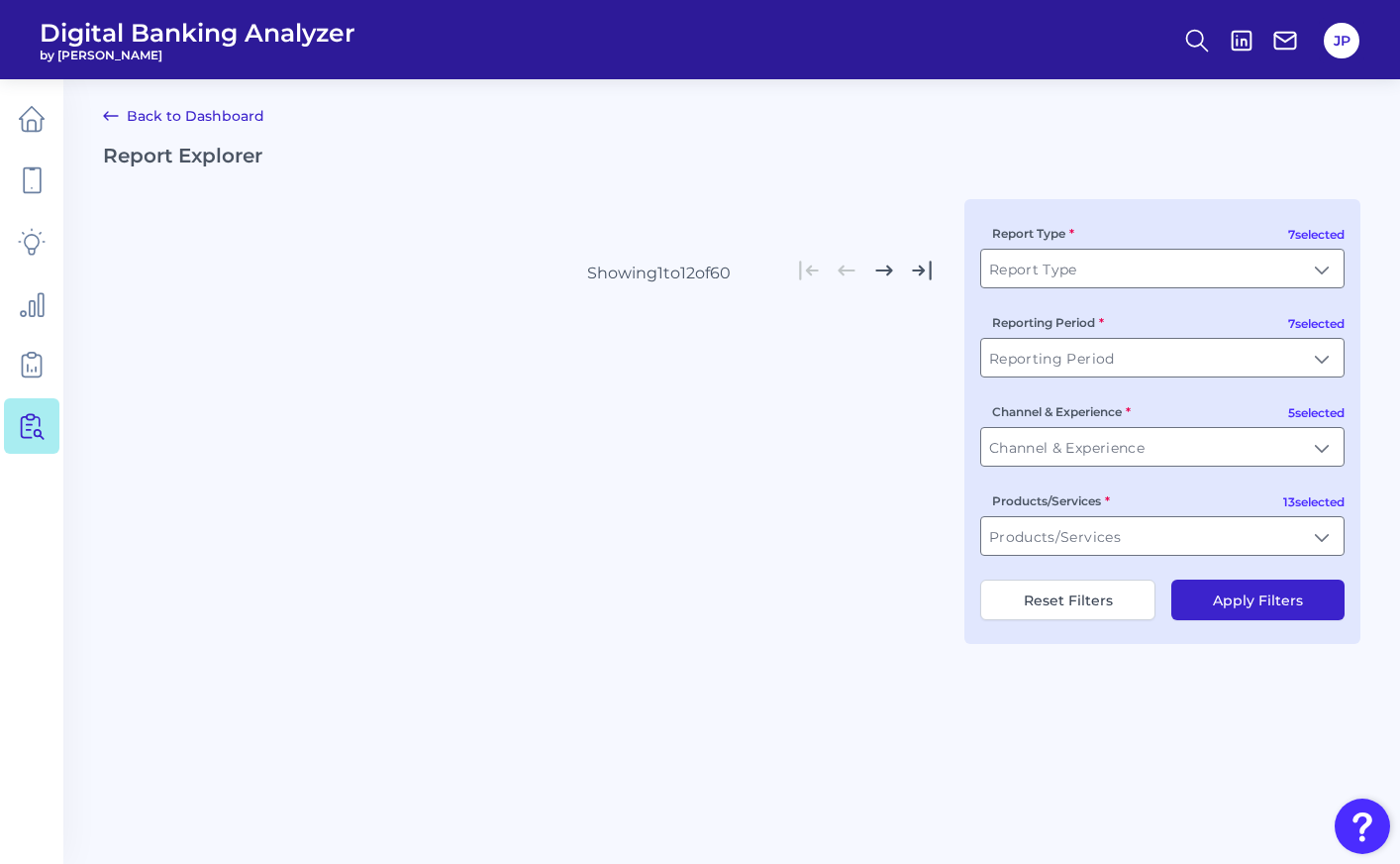
type input "All Report Types"
type input "All Reporting Periods"
type input "All Channel & Experiences"
type input "All Products/Services"
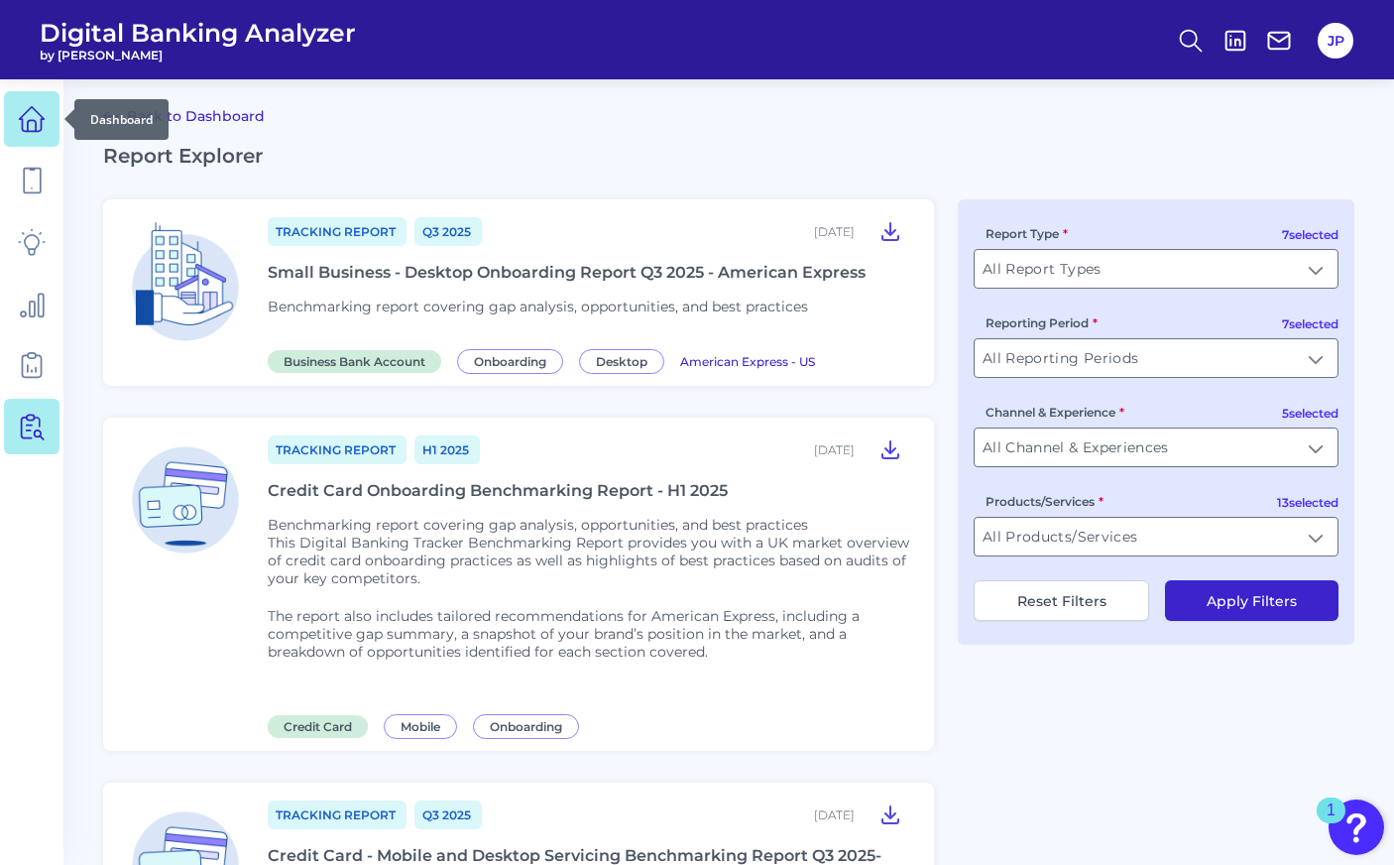
click at [46, 120] on link at bounding box center [32, 119] width 56 height 56
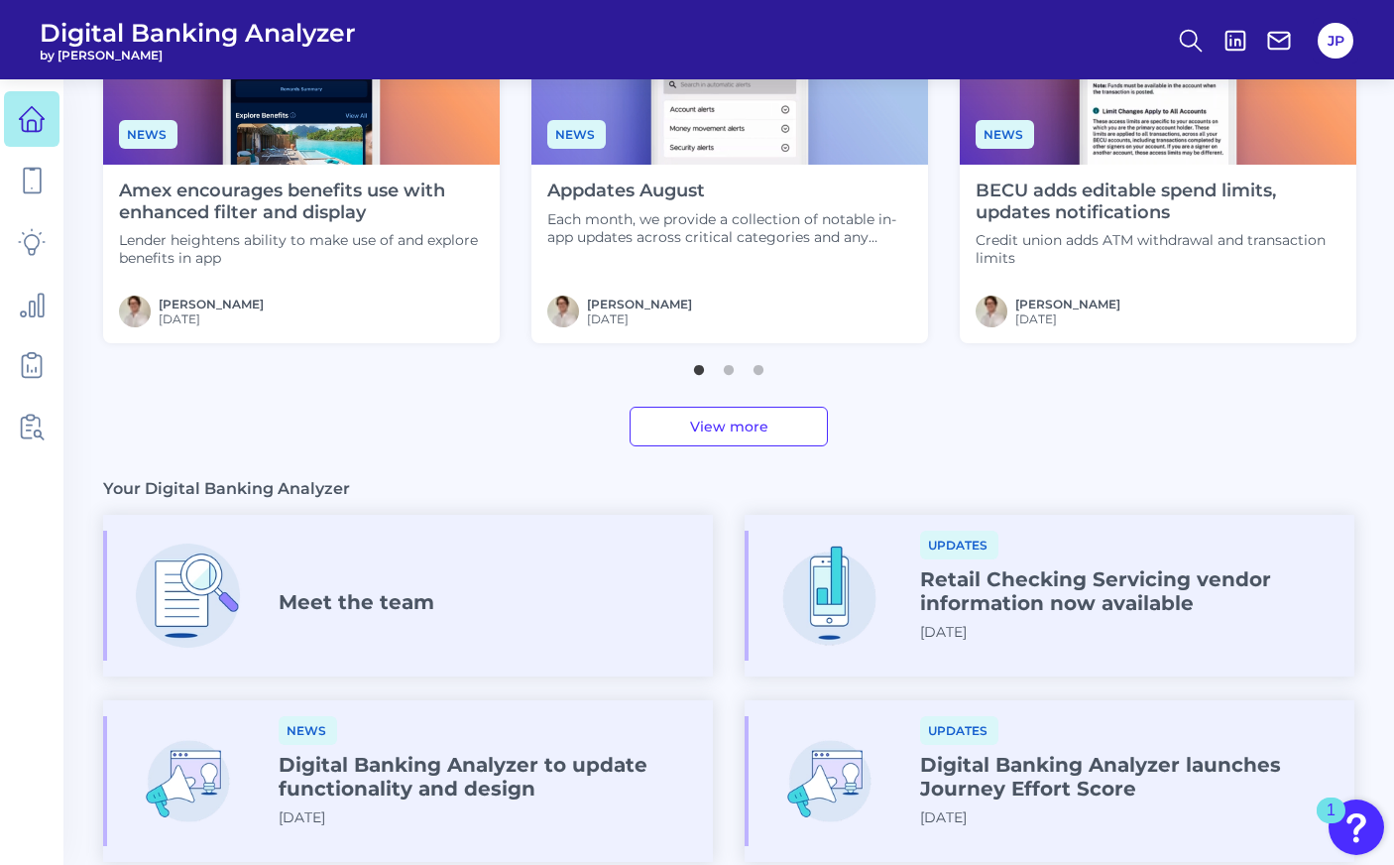
scroll to position [999, 0]
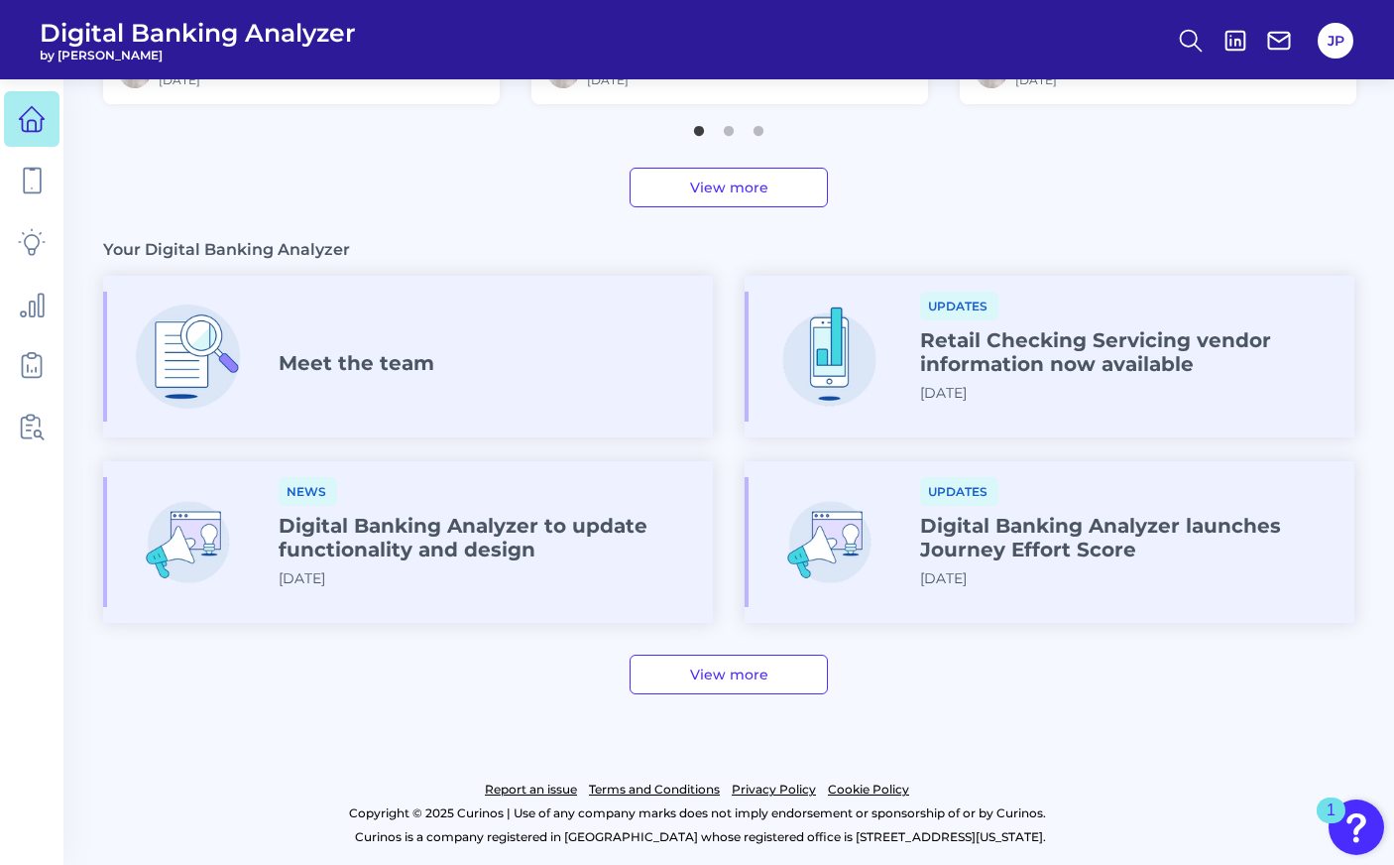
click at [722, 682] on link "View more" at bounding box center [729, 674] width 198 height 40
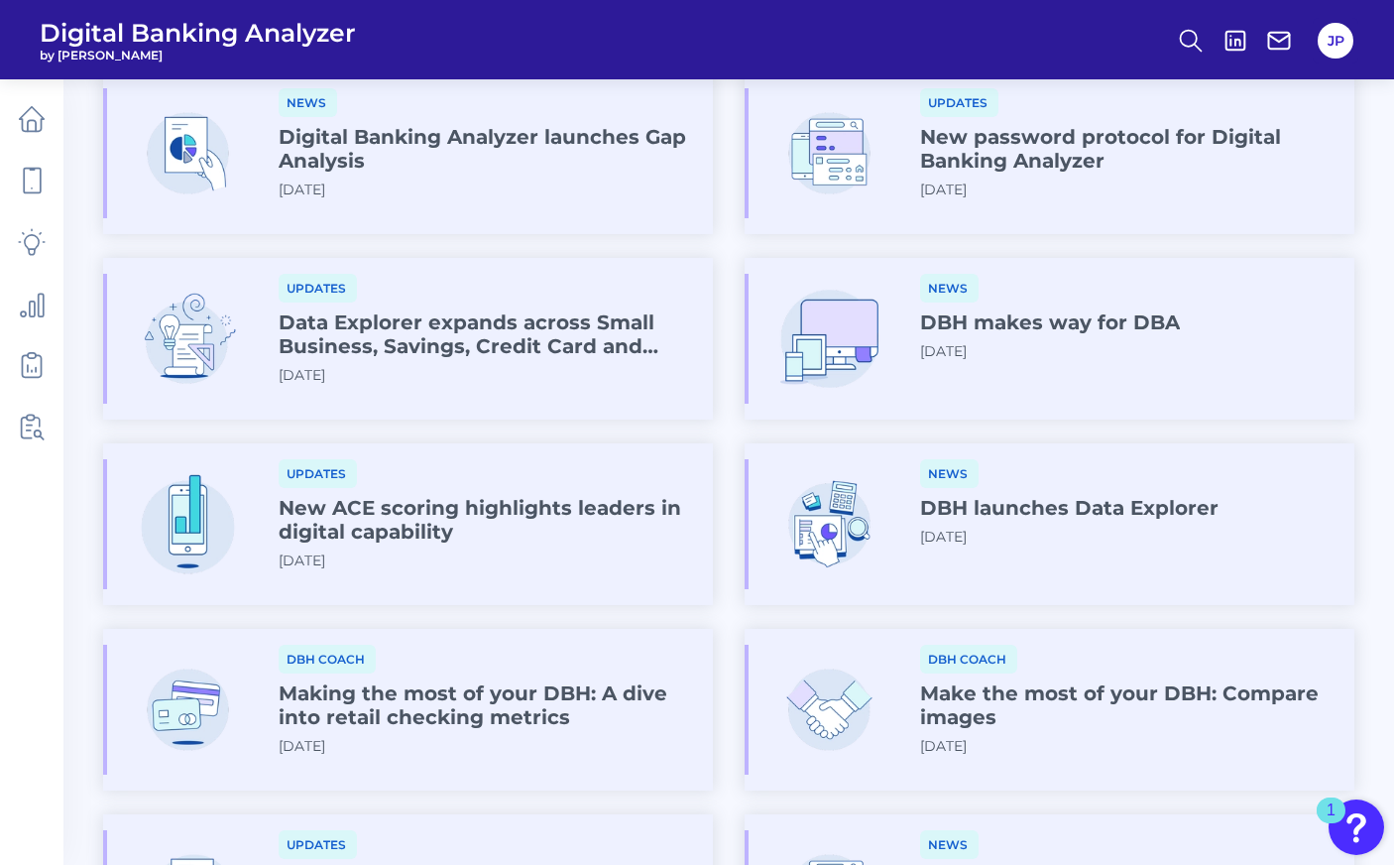
scroll to position [678, 0]
